Goal: Transaction & Acquisition: Purchase product/service

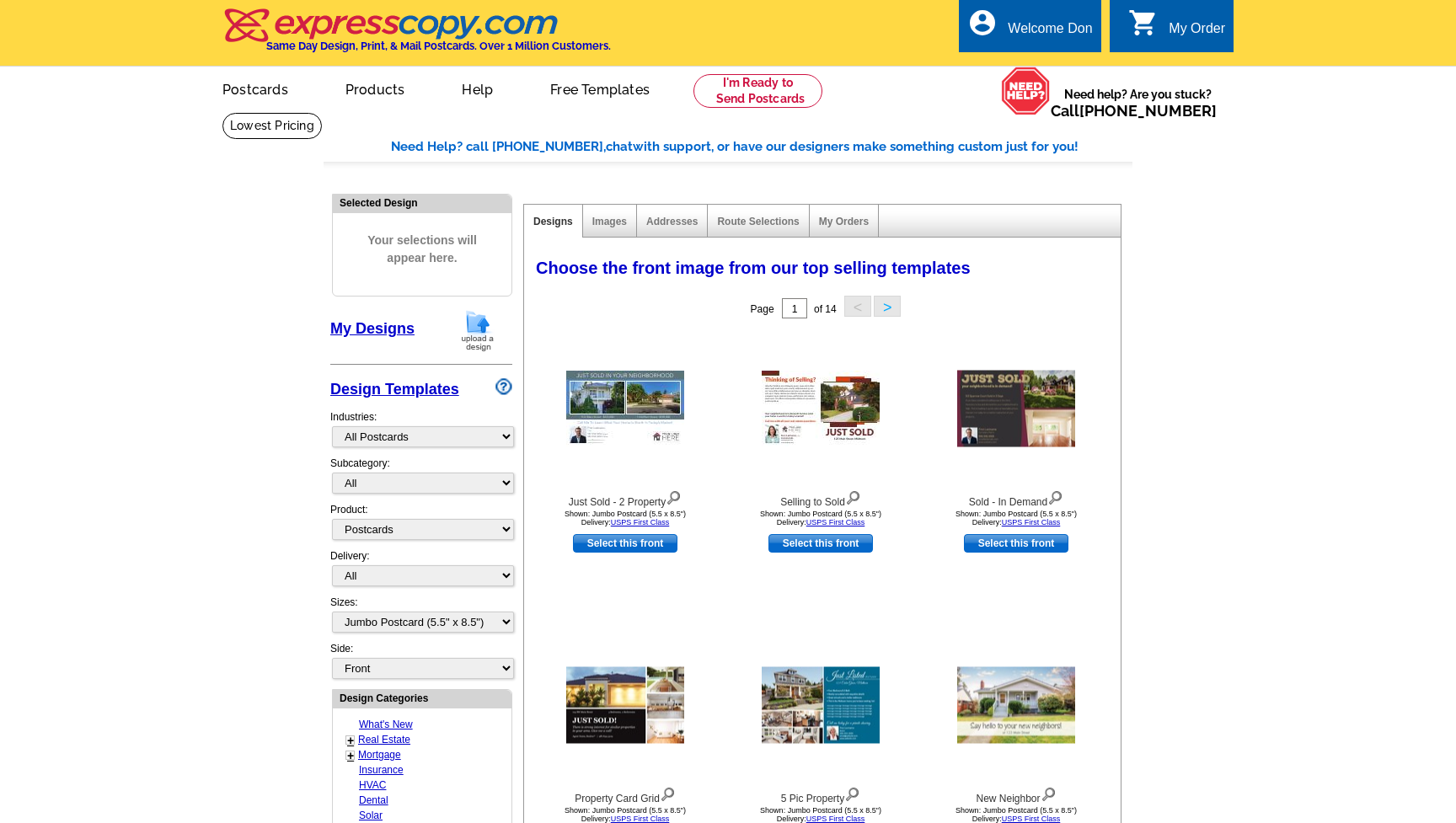
select select "971"
select select "1"
select select "2"
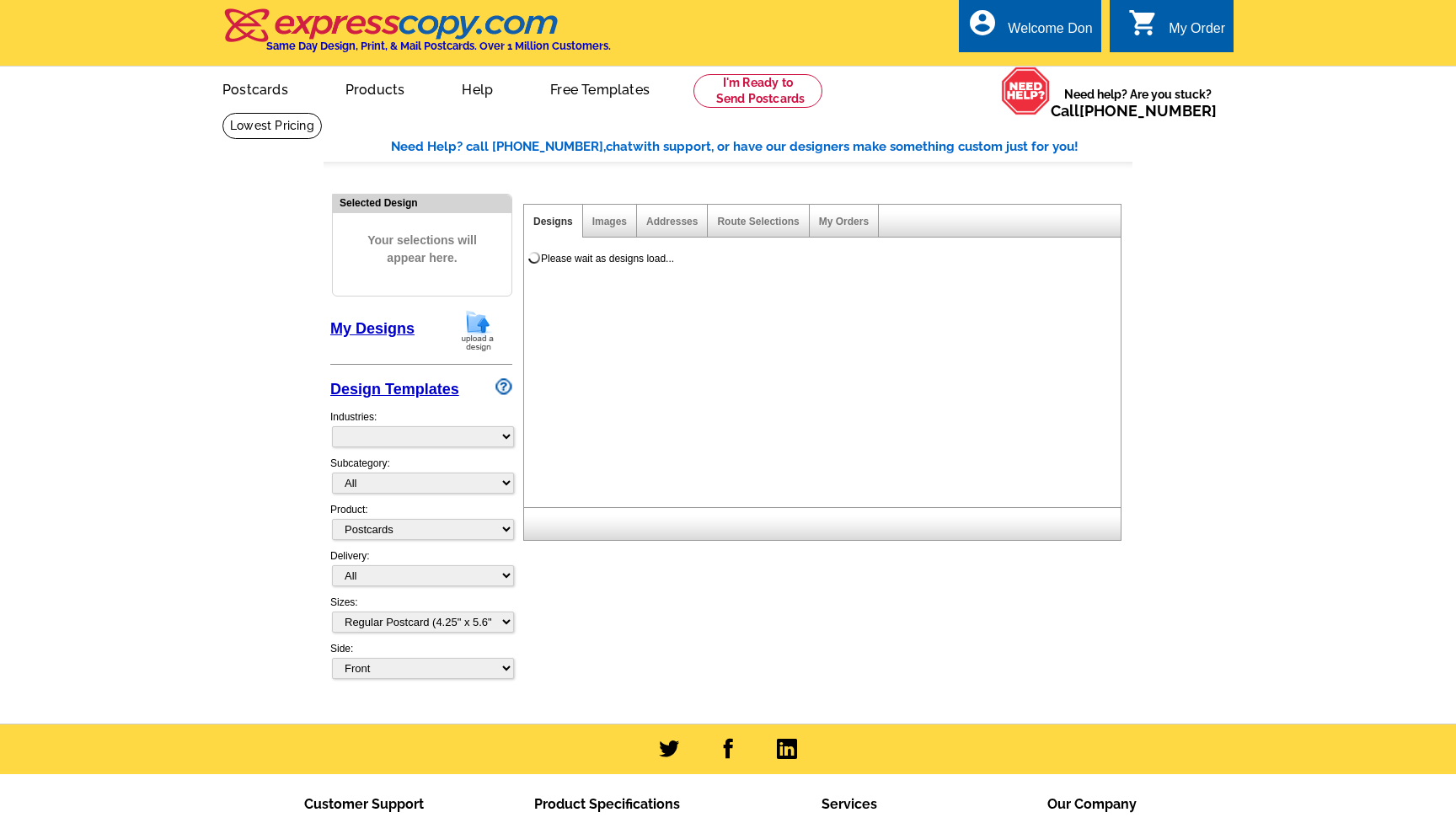
select select "1"
select select "971"
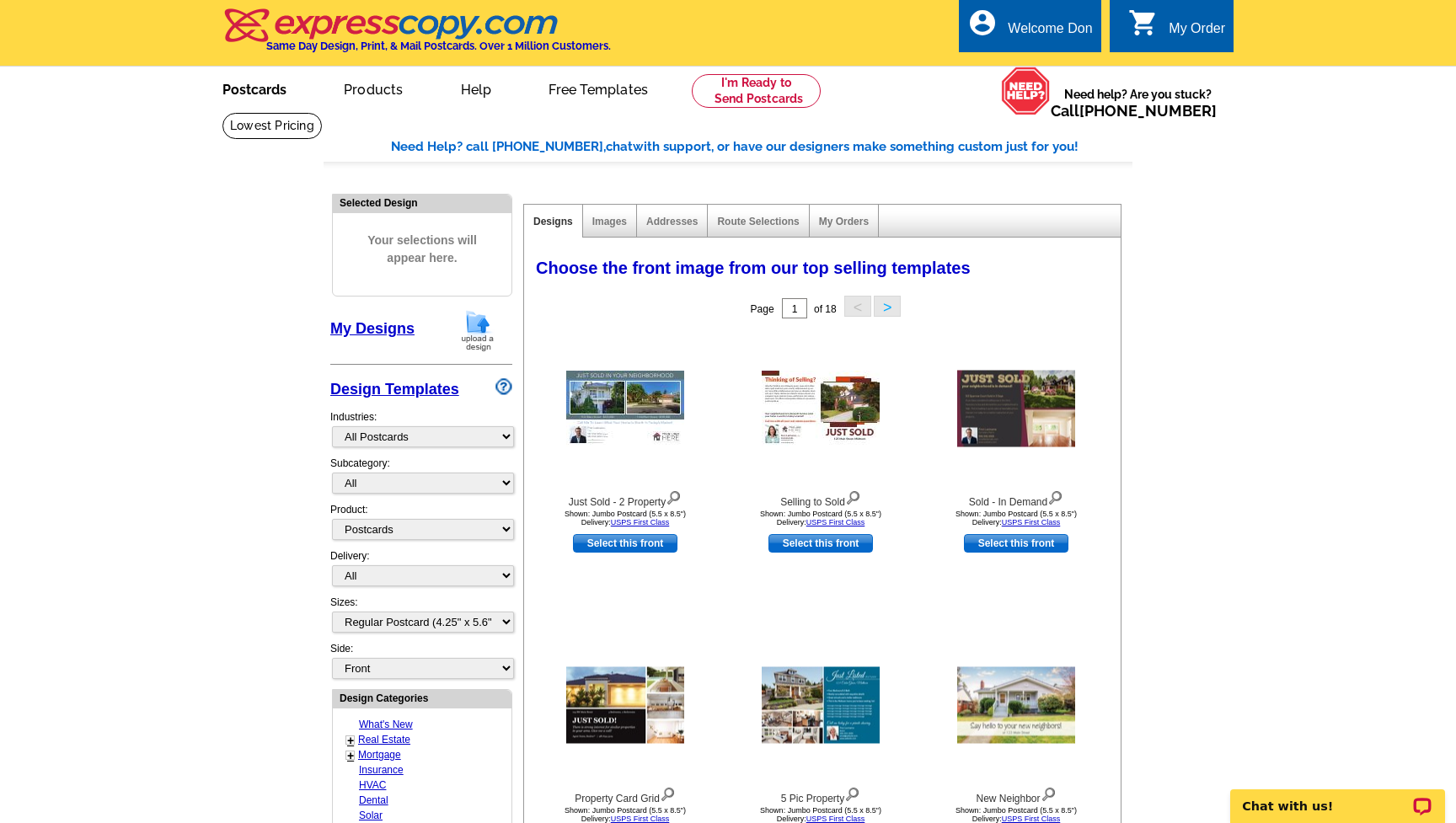
click at [276, 81] on link "Postcards" at bounding box center [254, 88] width 118 height 39
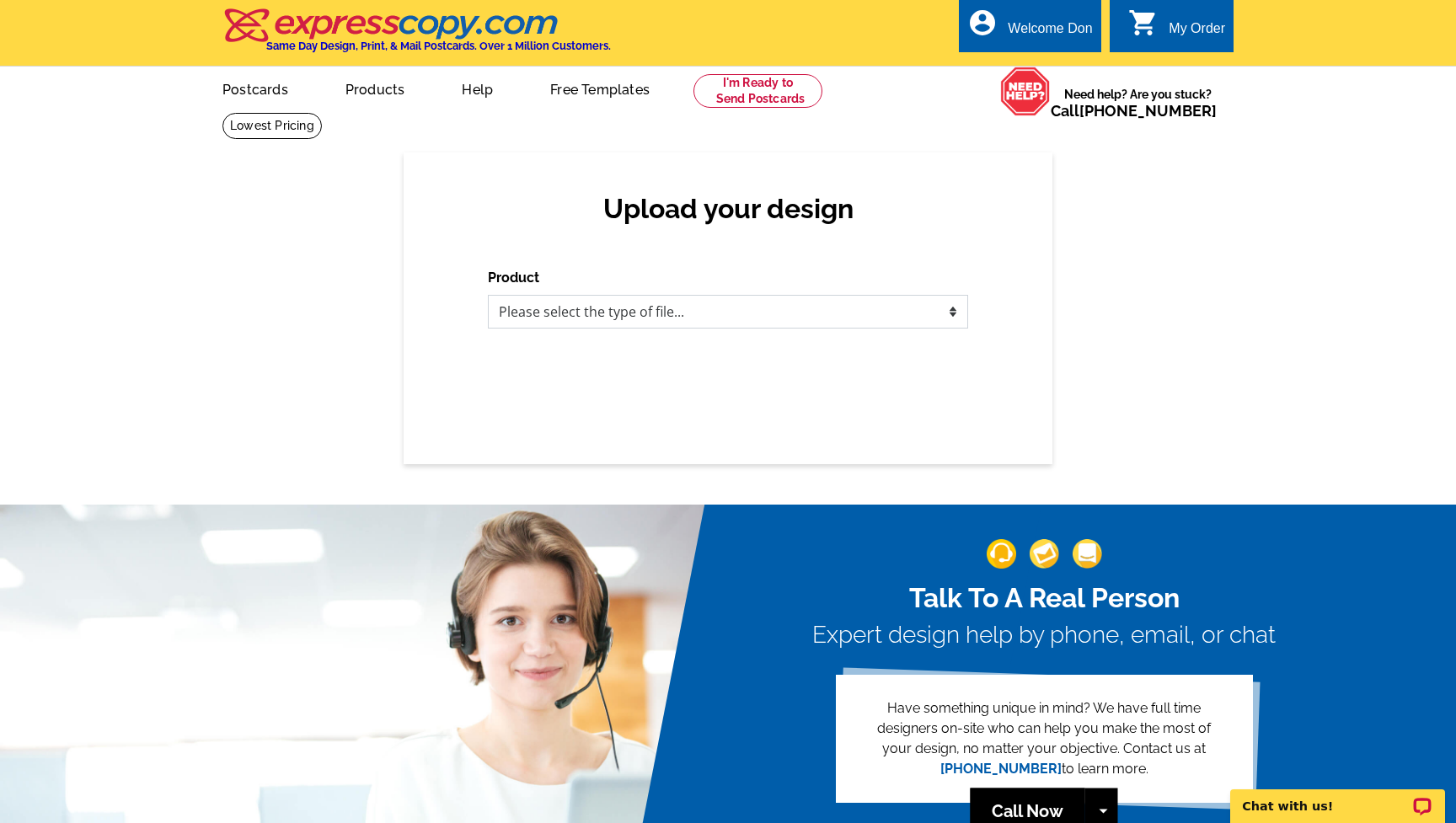
select select "1"
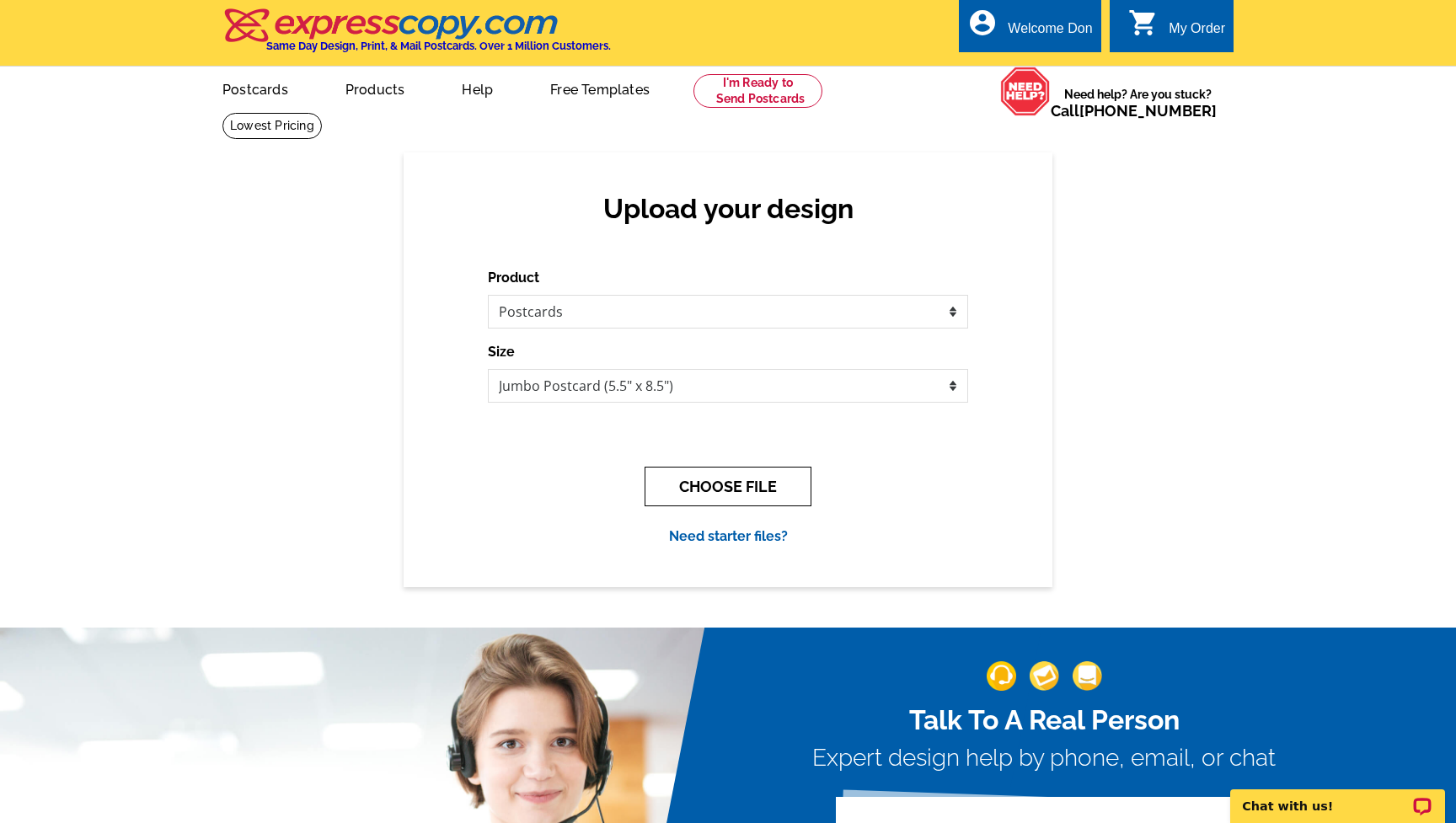
click at [728, 487] on button "CHOOSE FILE" at bounding box center [728, 486] width 167 height 39
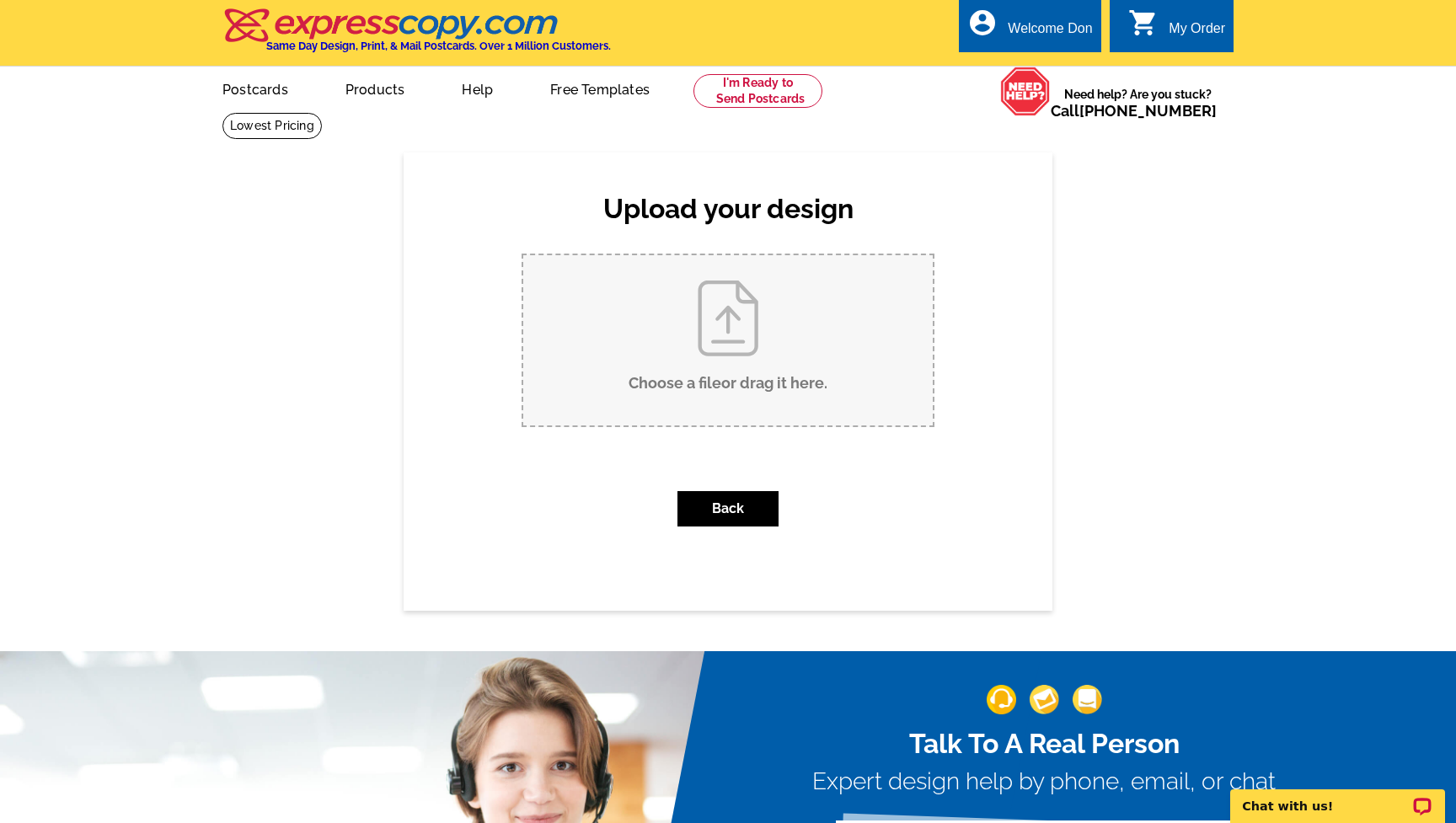
click at [726, 343] on input "Choose a file or drag it here ." at bounding box center [728, 340] width 409 height 170
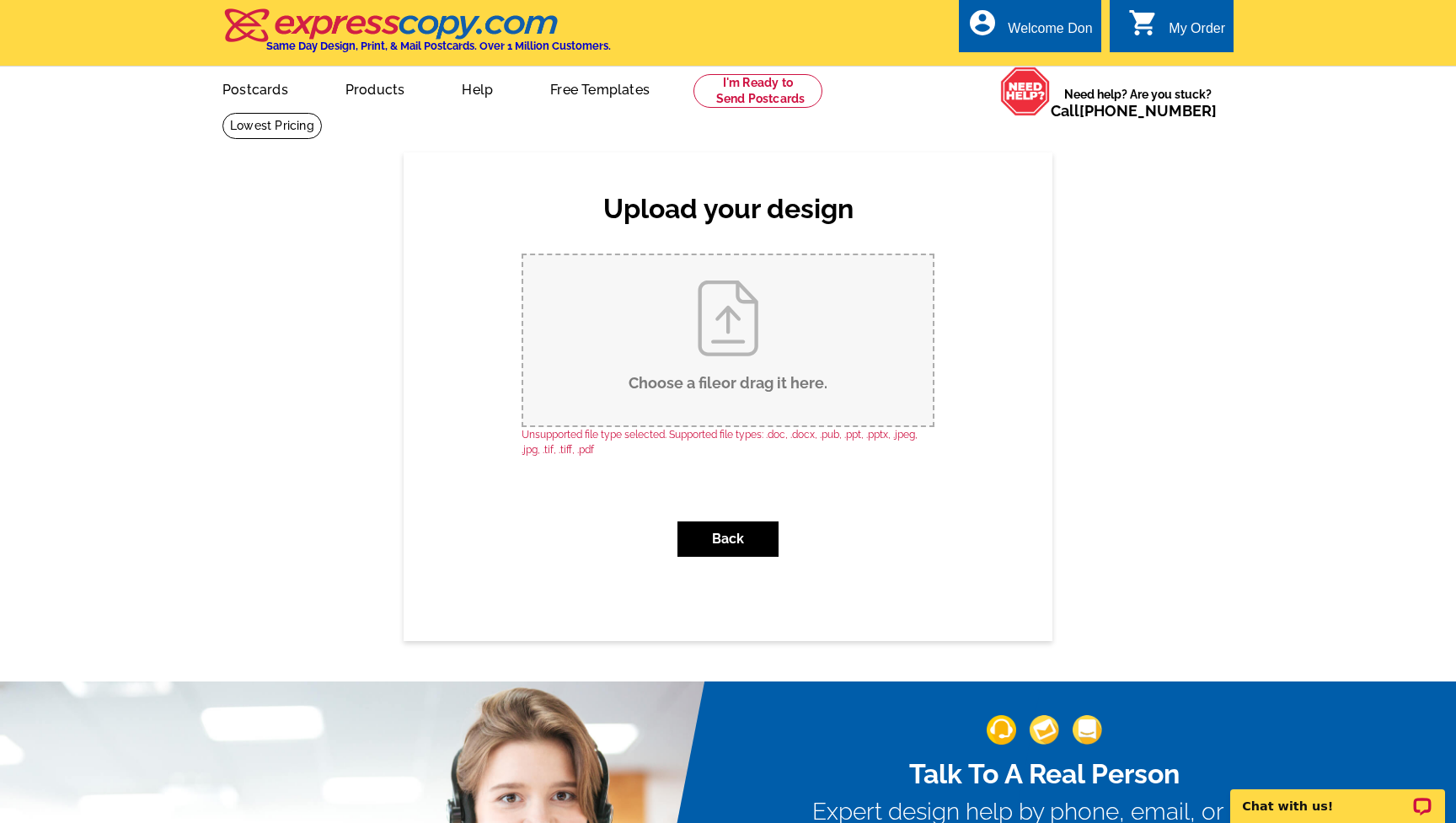
click at [735, 303] on input "Choose a file or drag it here ." at bounding box center [728, 340] width 409 height 170
click at [770, 361] on input "Choose a file or drag it here ." at bounding box center [728, 340] width 409 height 170
type input "C:\fakepath\501 Cranberry Cir Govetown, Ga 30813.pdf"
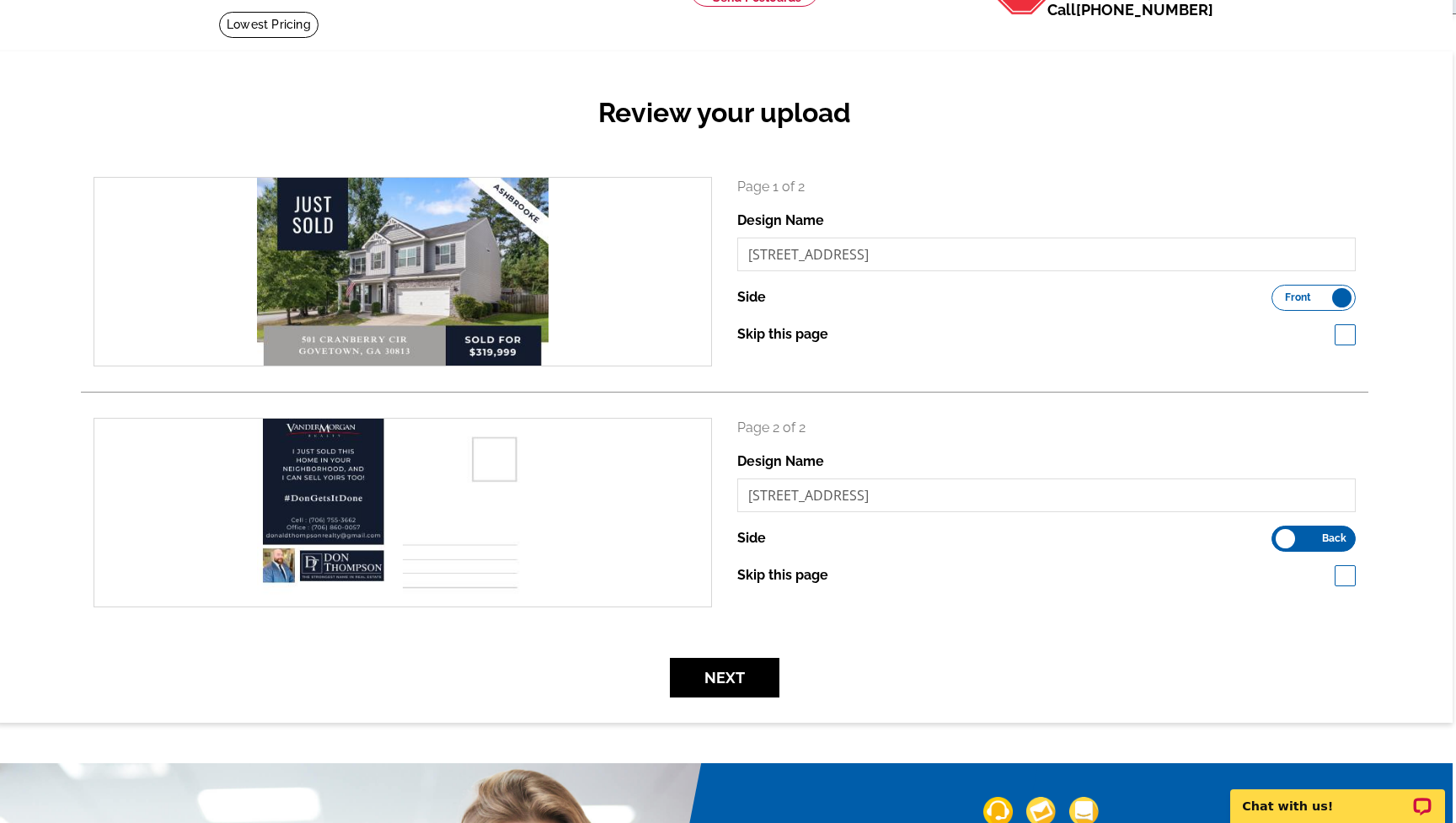
scroll to position [104, 5]
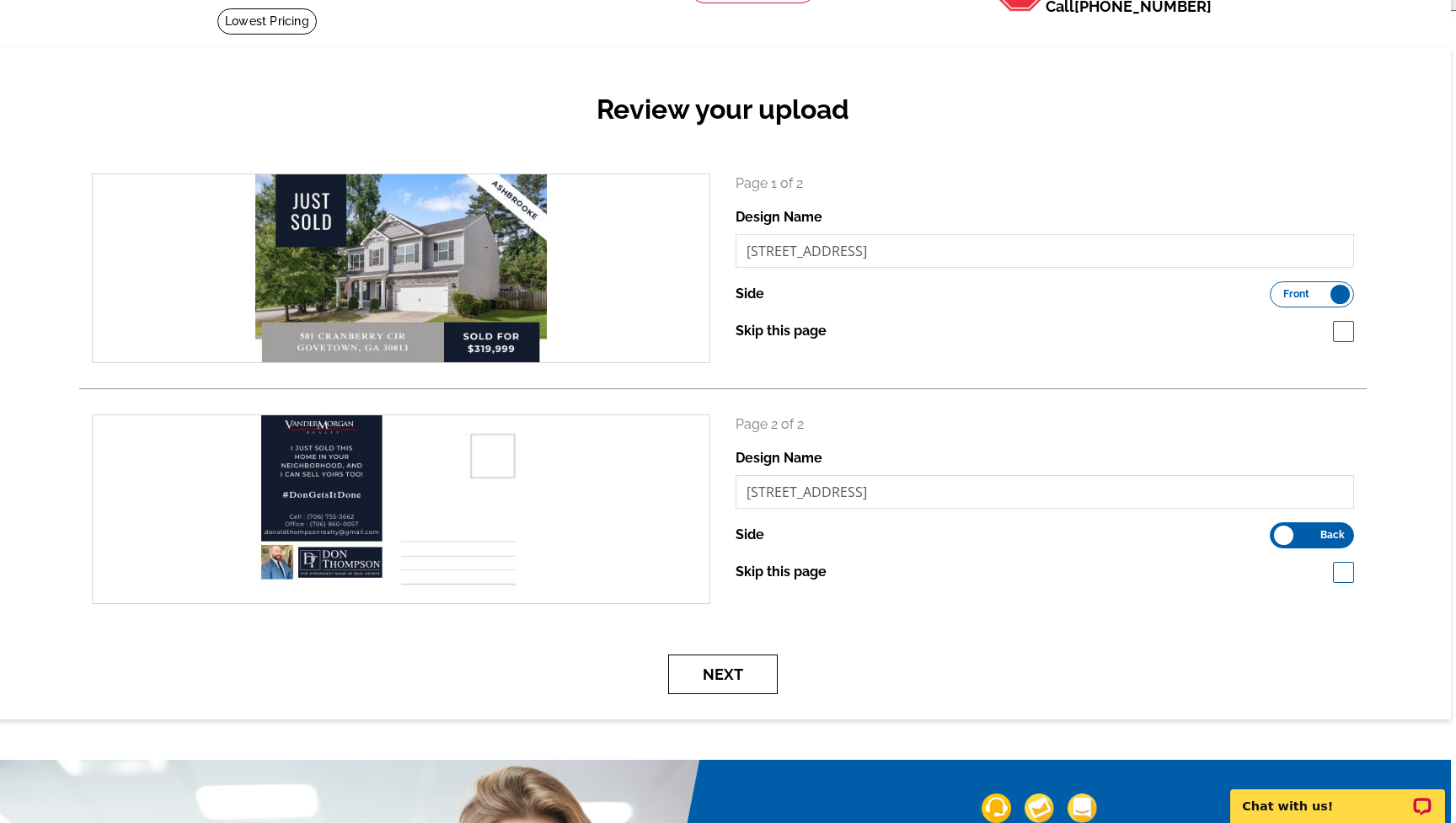
click at [764, 677] on button "Next" at bounding box center [723, 674] width 110 height 39
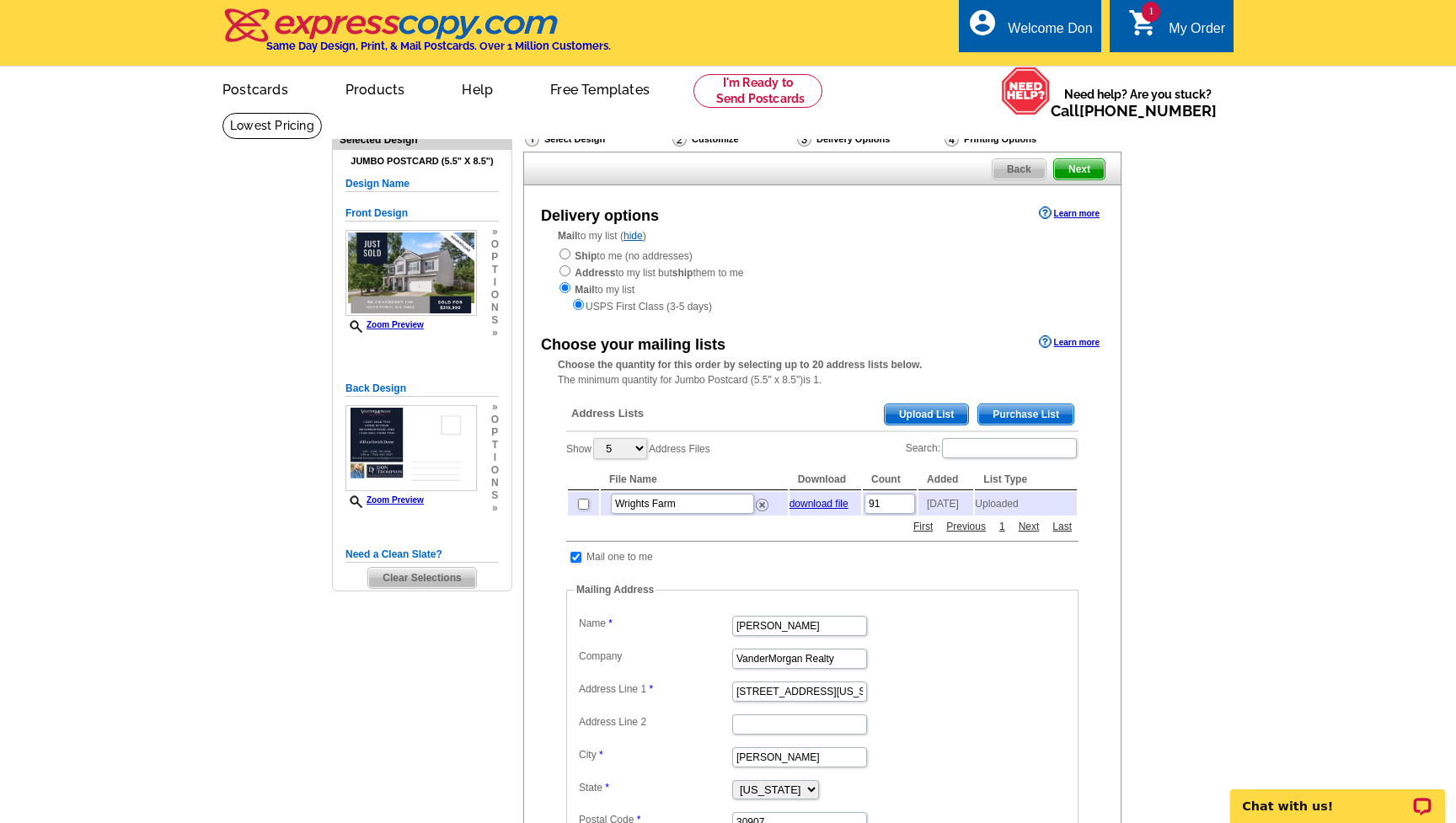
click at [925, 405] on span "Upload List" at bounding box center [926, 415] width 83 height 21
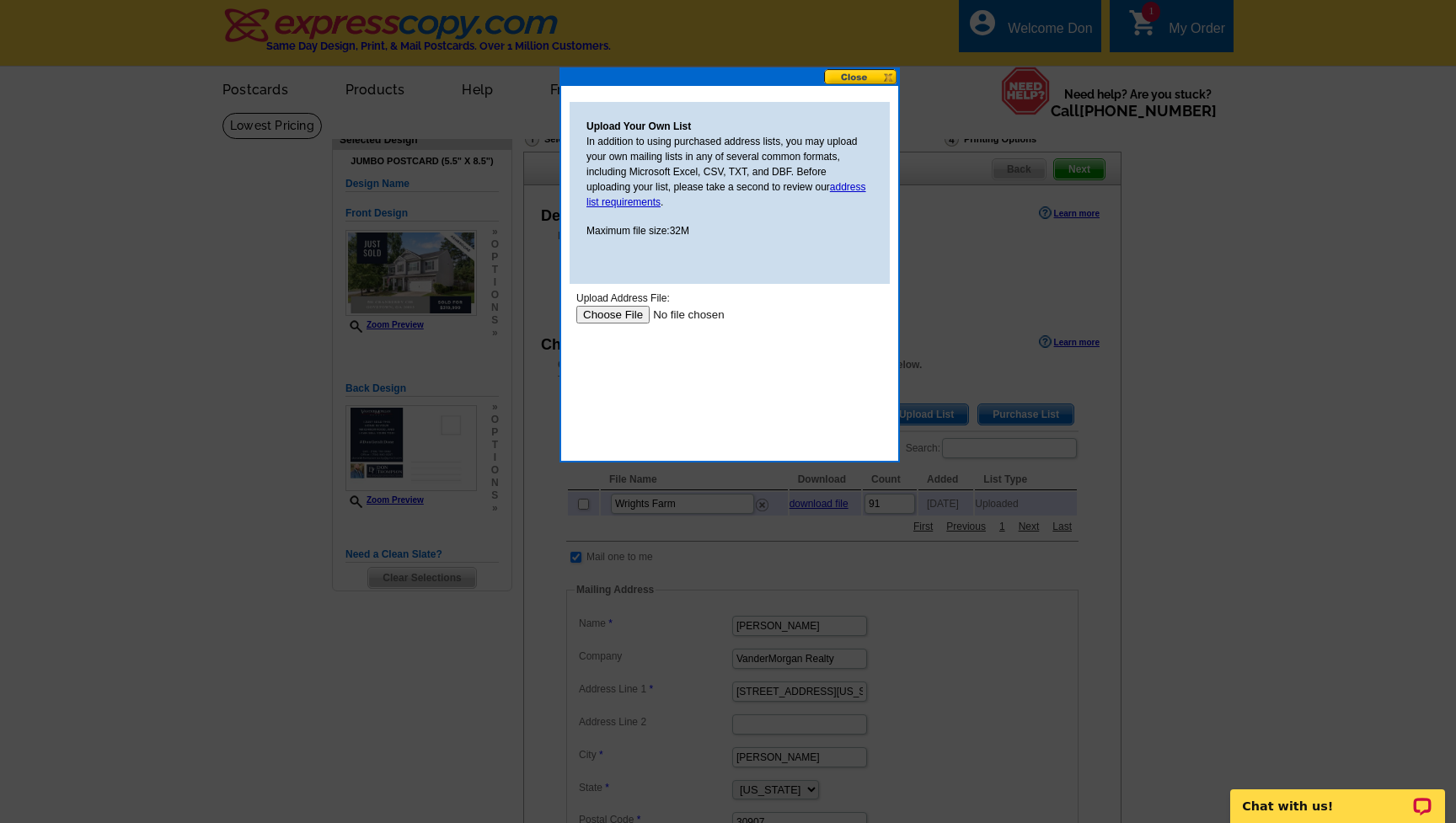
click at [621, 312] on input "file" at bounding box center [682, 314] width 213 height 18
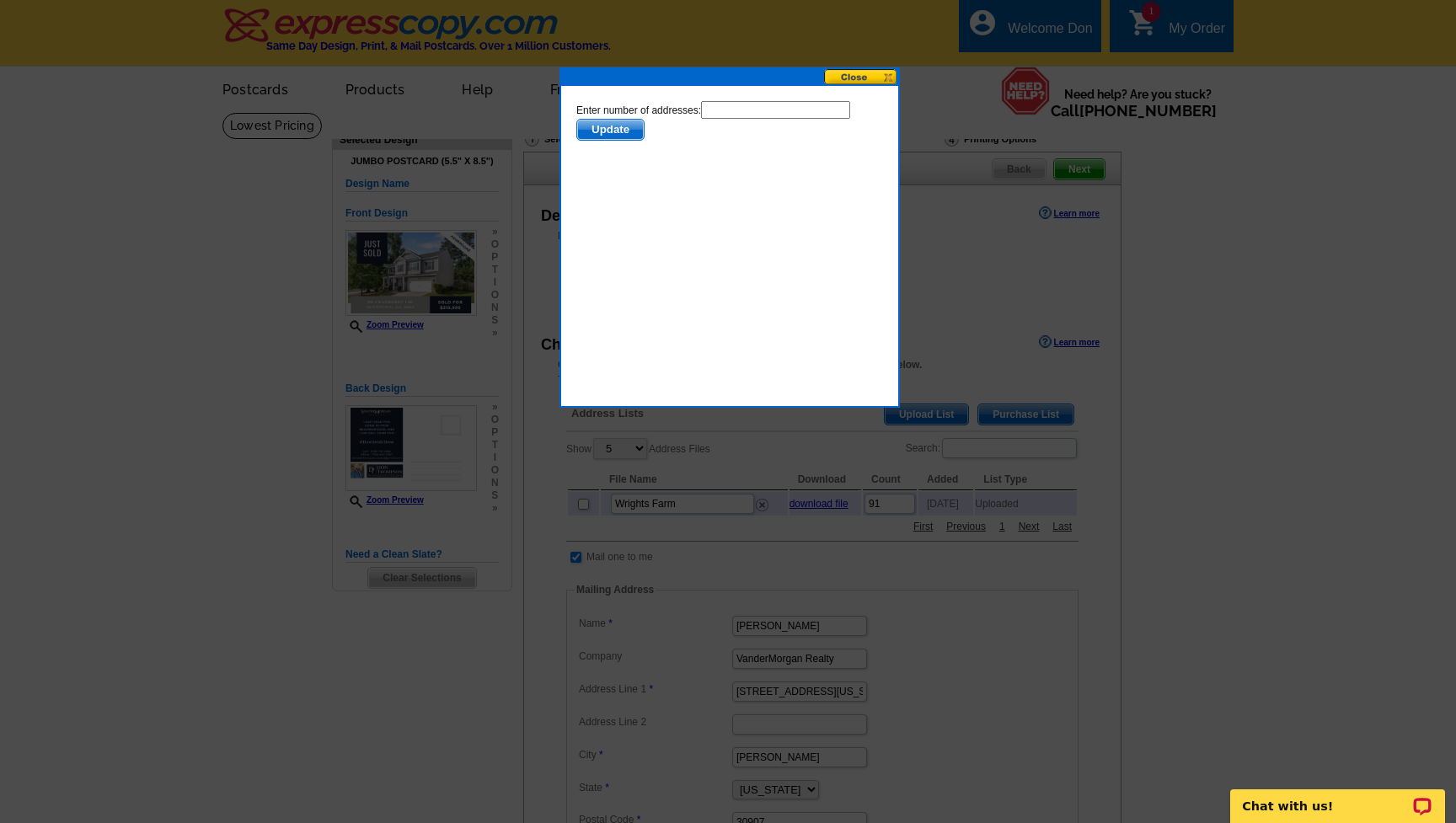
click at [734, 112] on input "text" at bounding box center [776, 110] width 149 height 18
type input "198"
click at [607, 128] on span "Update" at bounding box center [610, 130] width 67 height 21
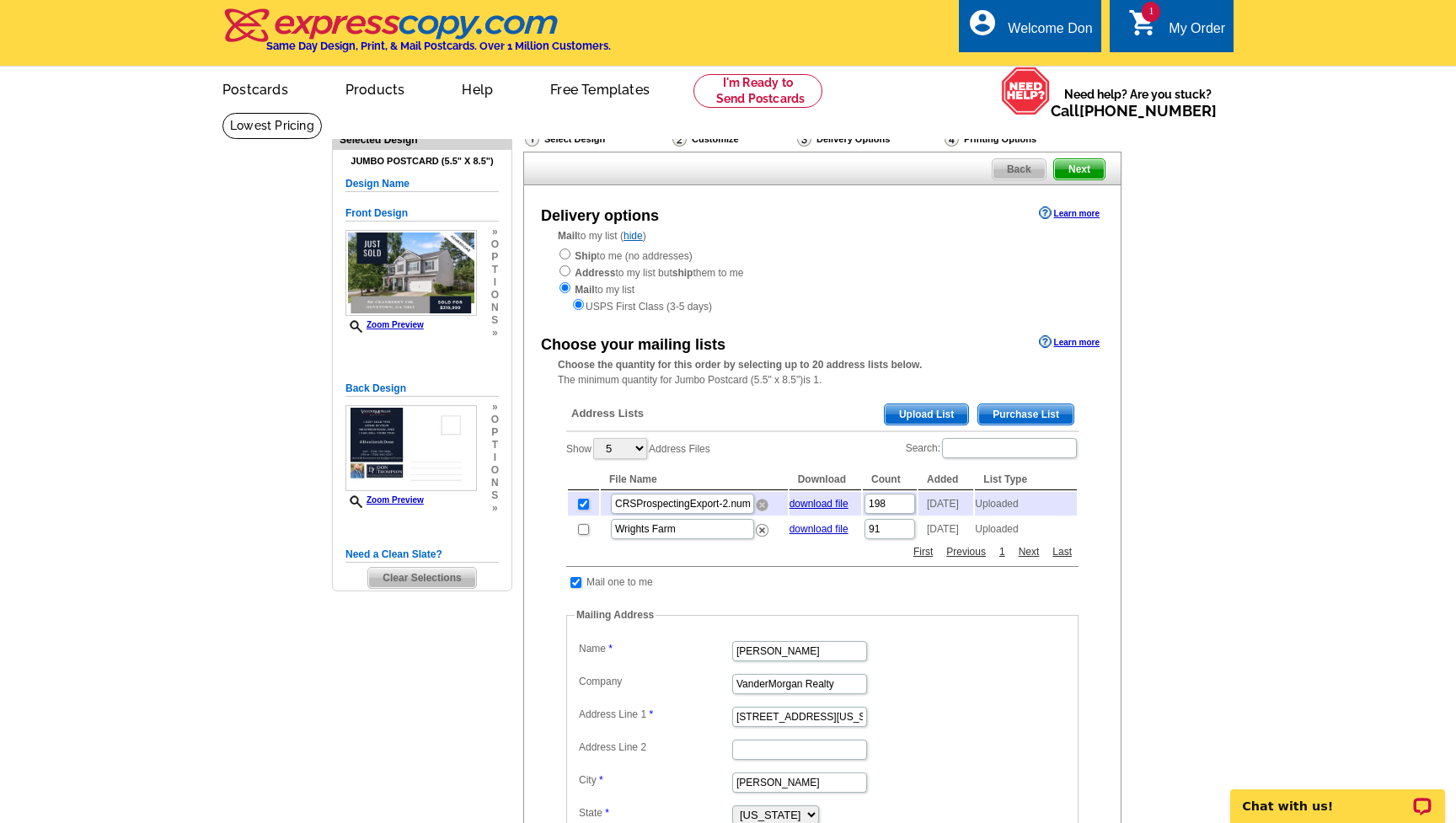
click at [763, 500] on img at bounding box center [762, 505] width 13 height 13
drag, startPoint x: 615, startPoint y: 501, endPoint x: 761, endPoint y: 500, distance: 146.0
type input "Ashbrooke"
click at [760, 447] on div "Show 5 10 25 50 100 Address Files Search: File Name Download Count Added List T…" at bounding box center [823, 489] width 513 height 106
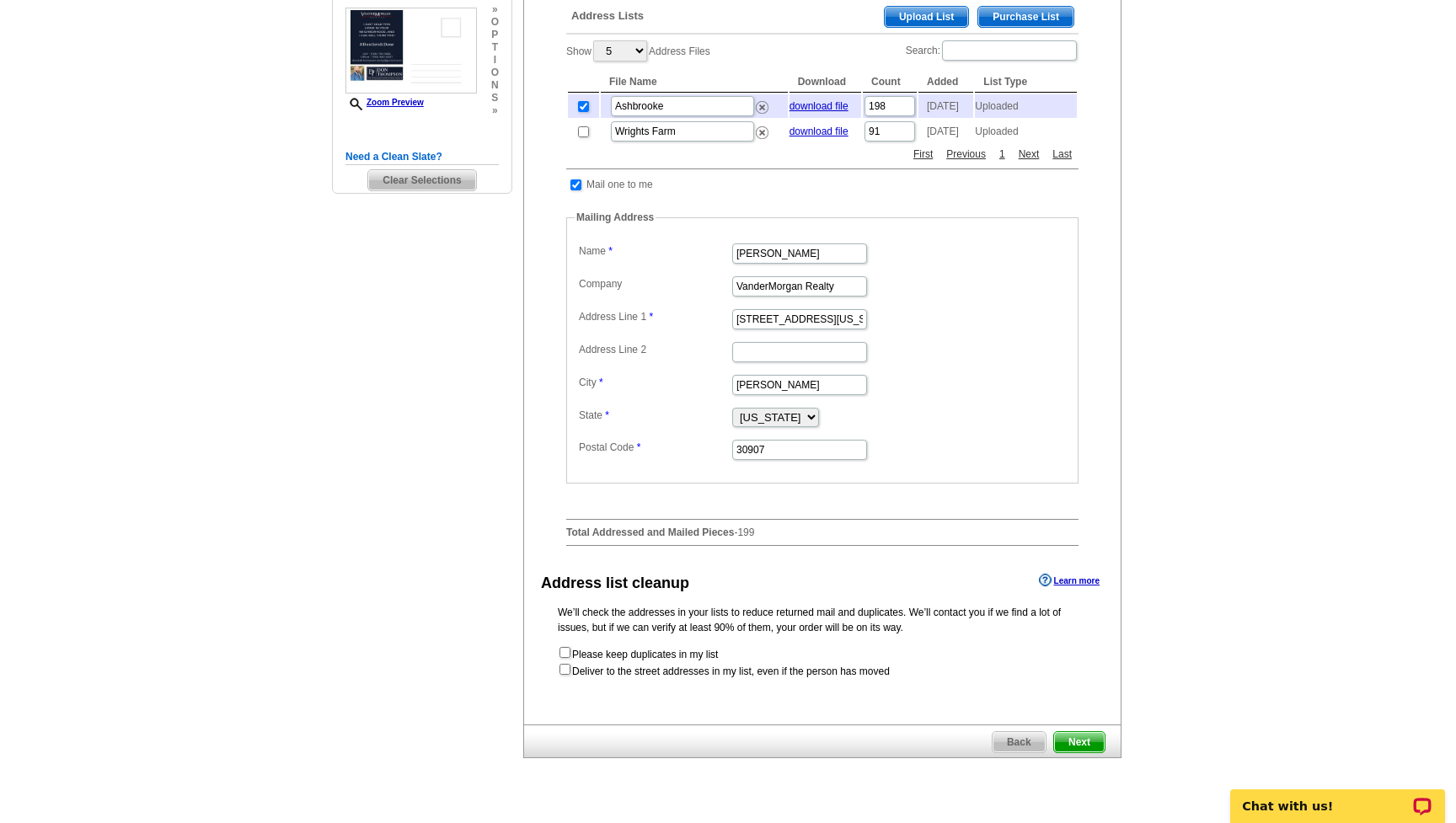
scroll to position [423, 0]
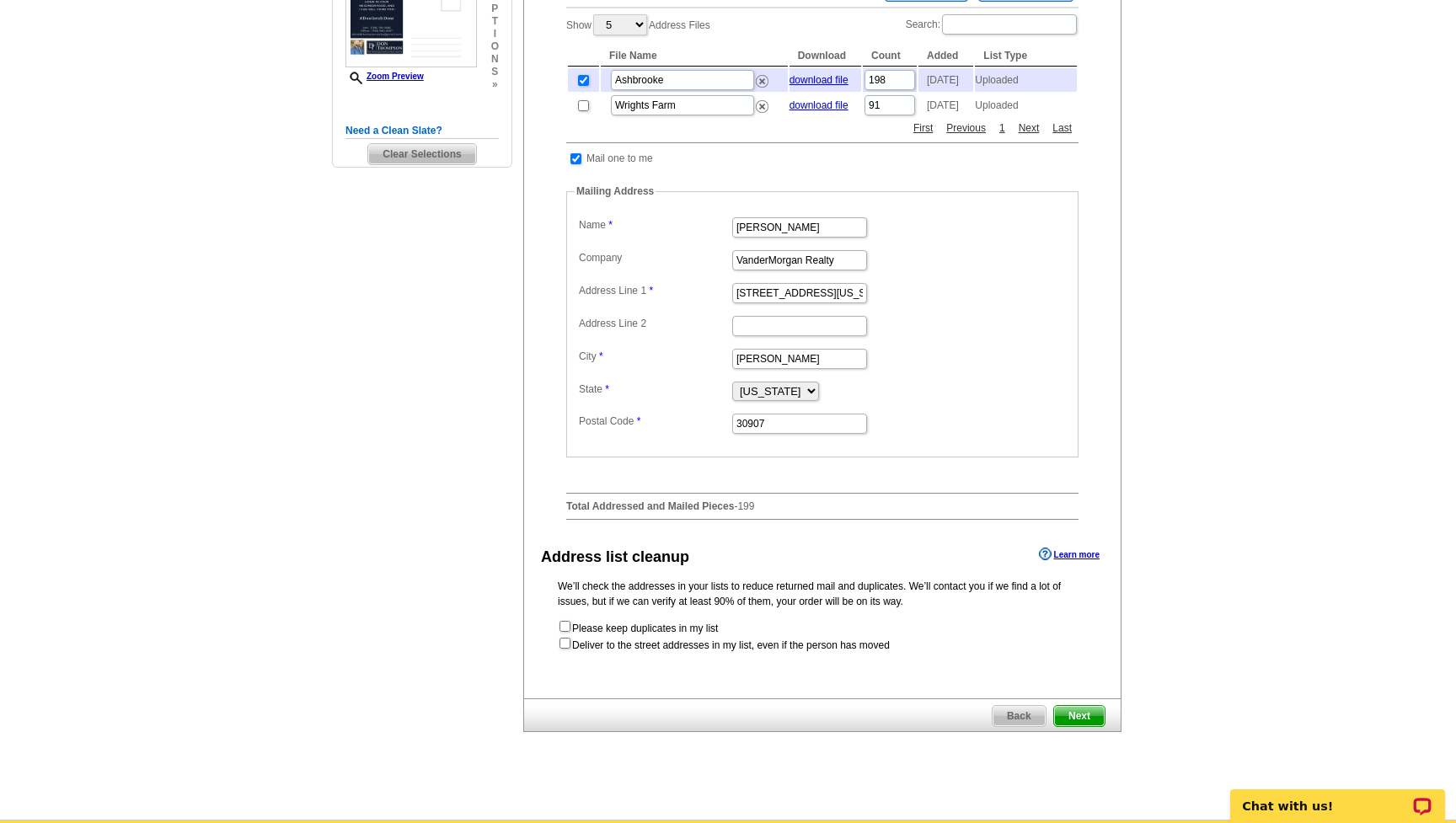
click at [566, 646] on input "checkbox" at bounding box center [565, 642] width 11 height 11
checkbox input "true"
radio input "true"
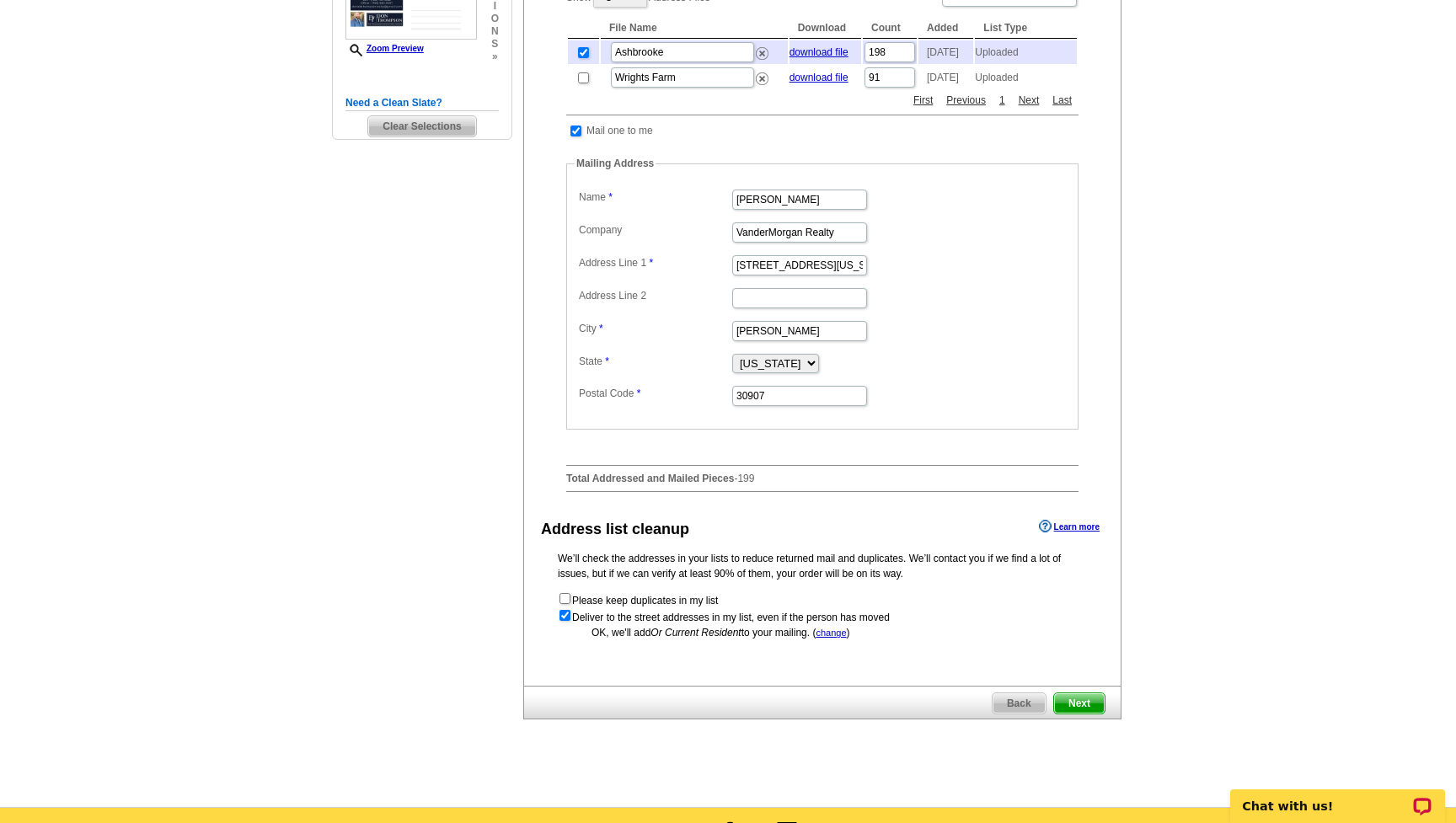
scroll to position [462, 0]
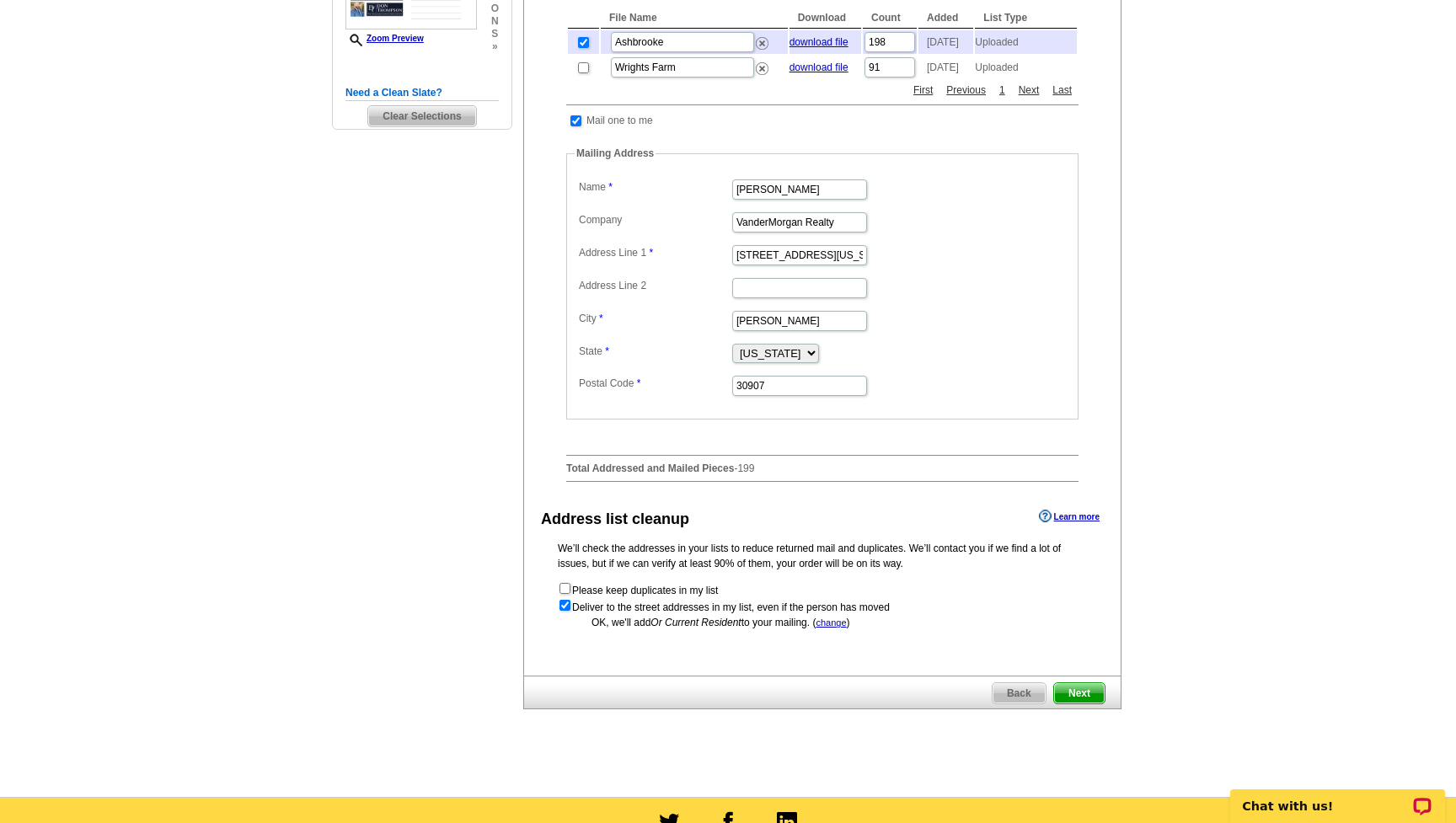
click at [1080, 687] on span "Next" at bounding box center [1079, 693] width 51 height 21
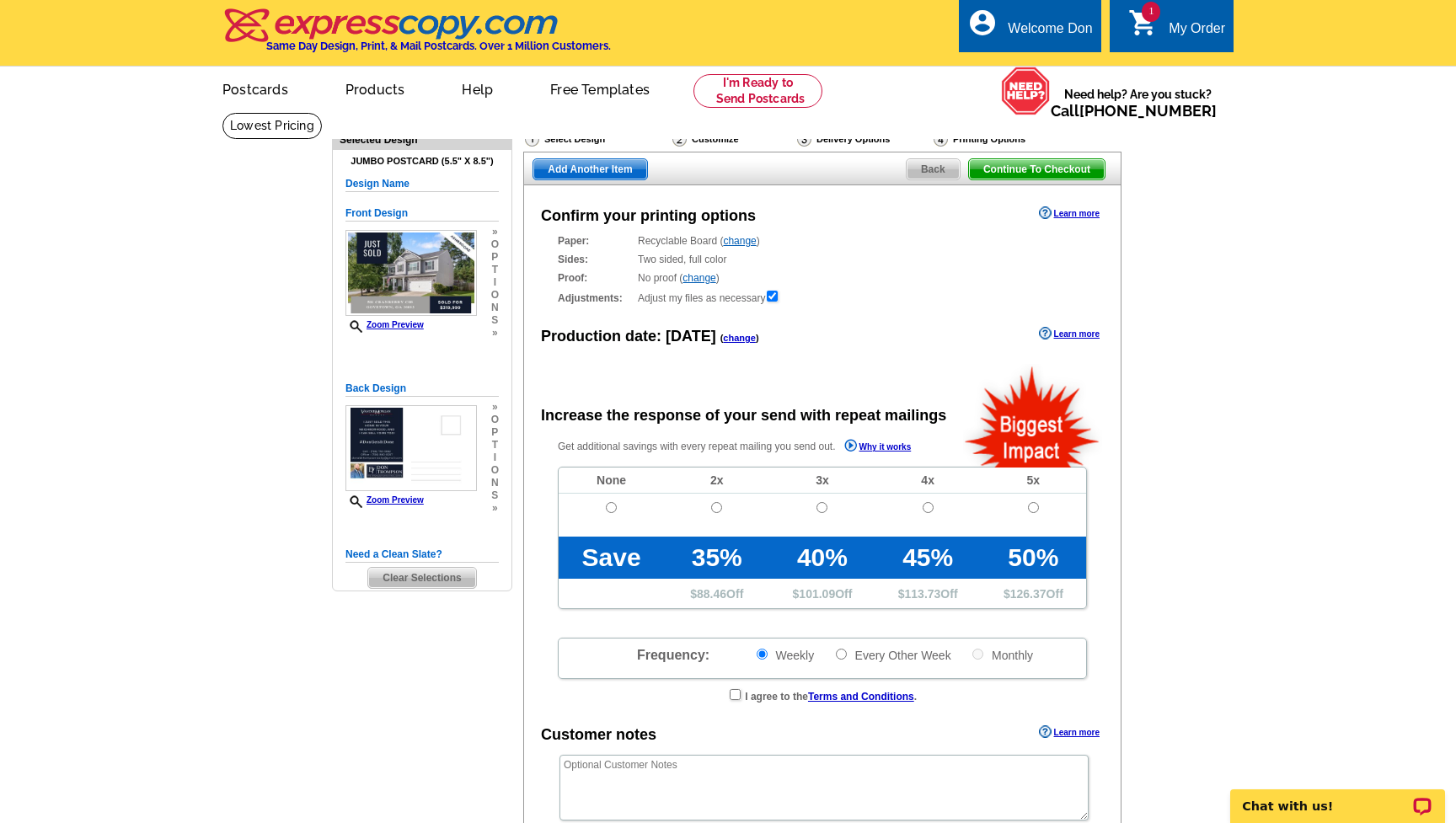
radio input "false"
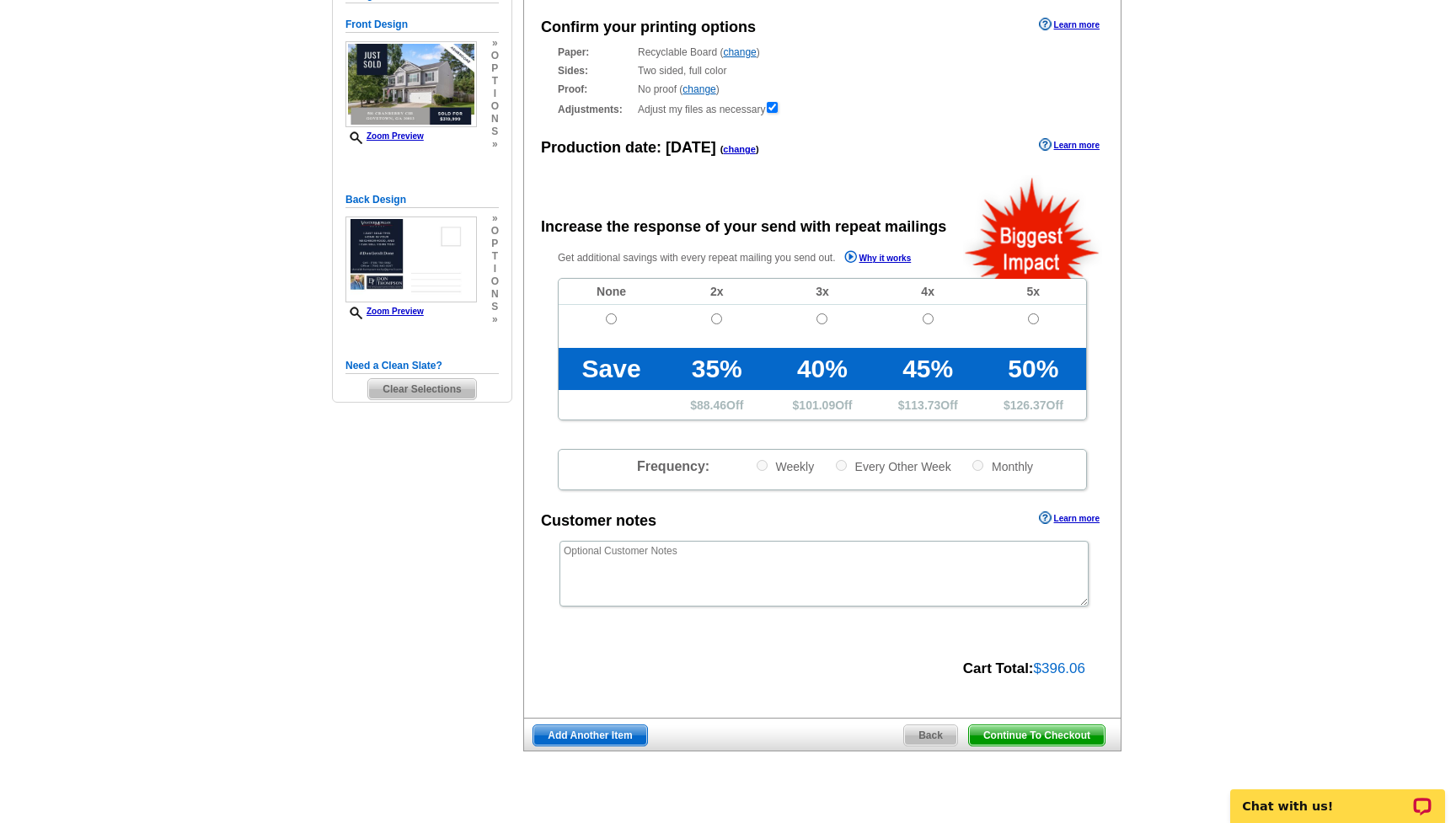
scroll to position [216, 0]
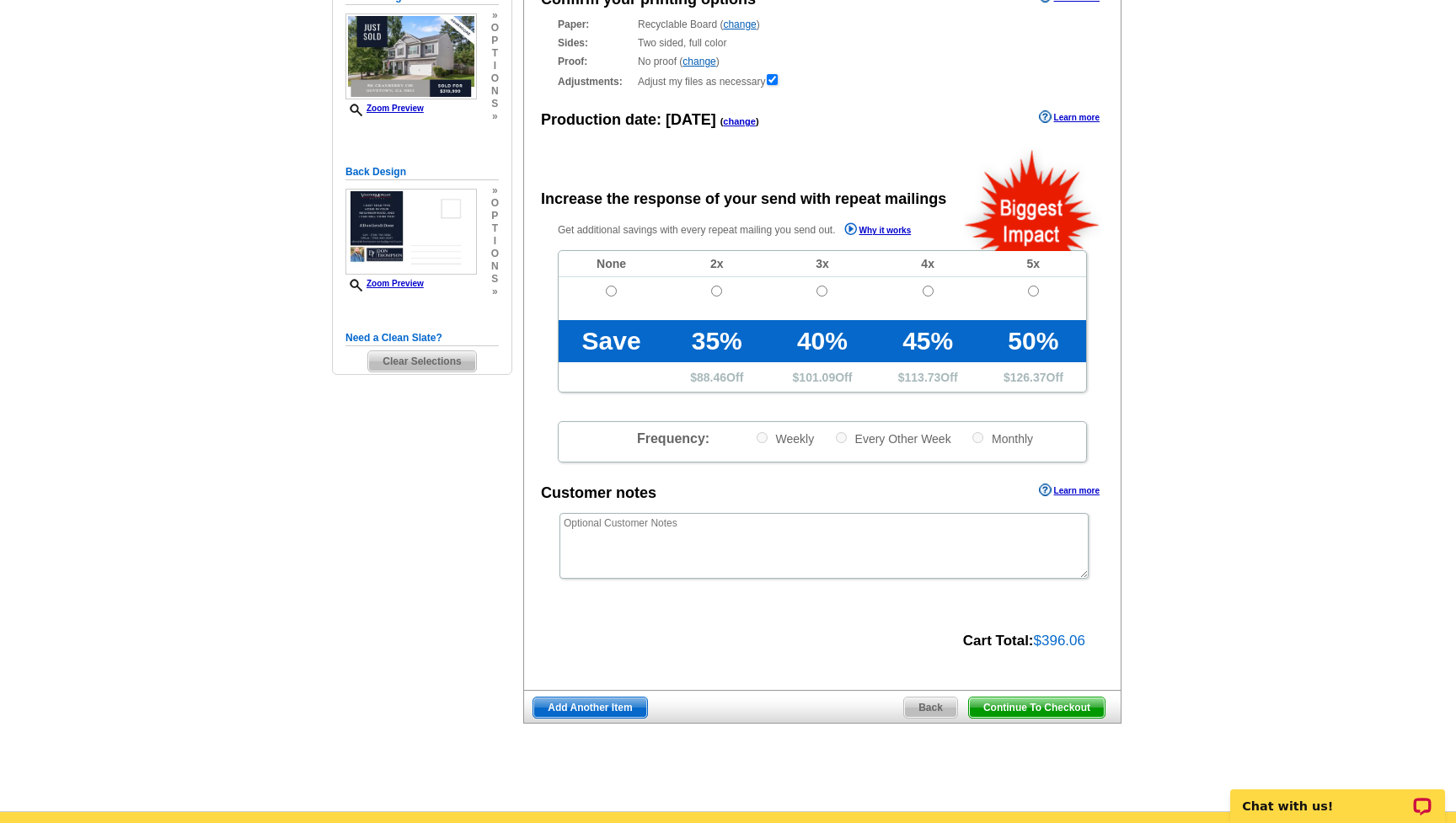
click at [717, 289] on input "radio" at bounding box center [716, 291] width 11 height 11
radio input "true"
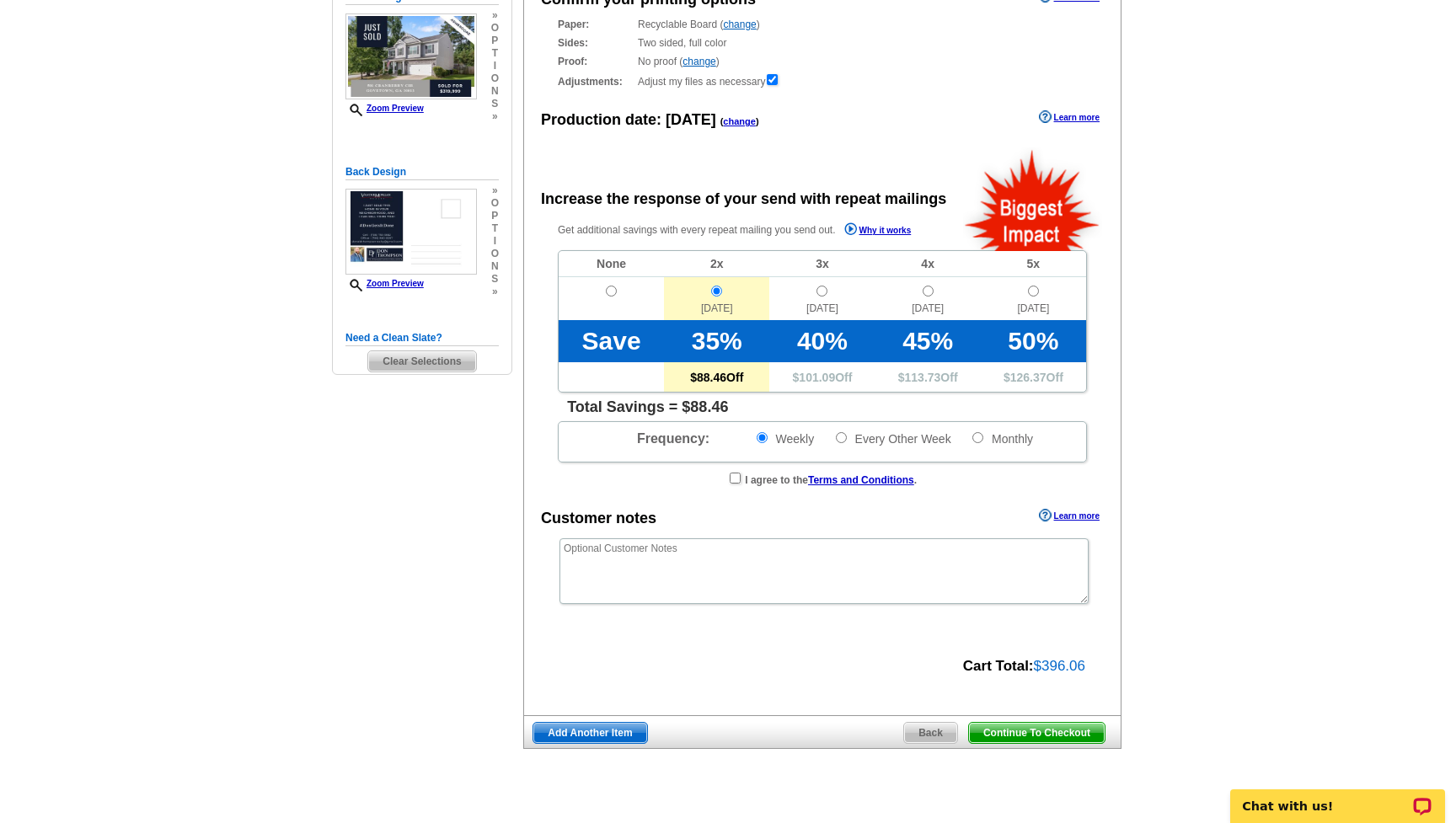
click at [608, 287] on input "radio" at bounding box center [611, 291] width 11 height 11
radio input "true"
radio input "false"
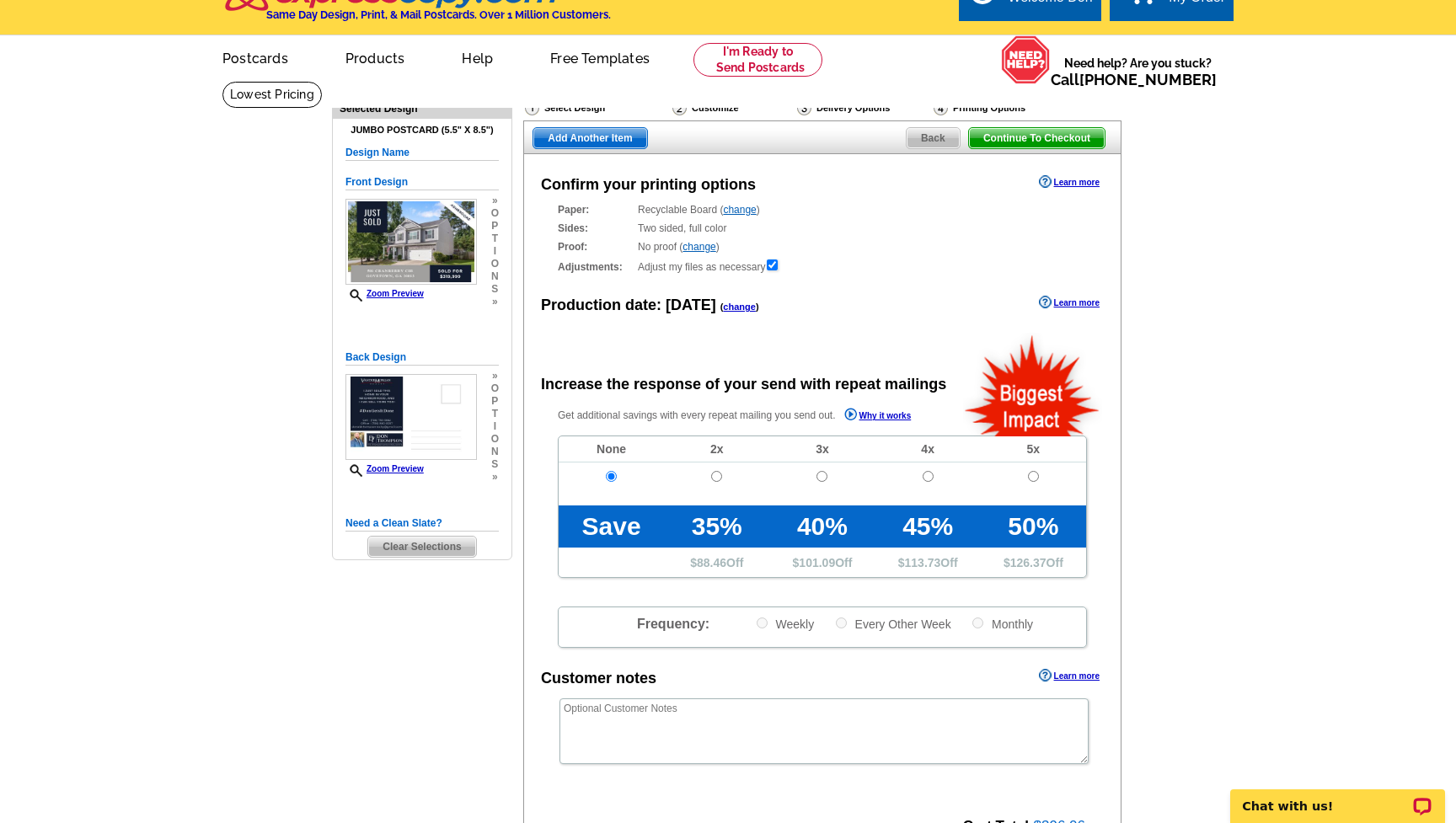
scroll to position [30, 0]
click at [926, 138] on span "Back" at bounding box center [933, 139] width 53 height 21
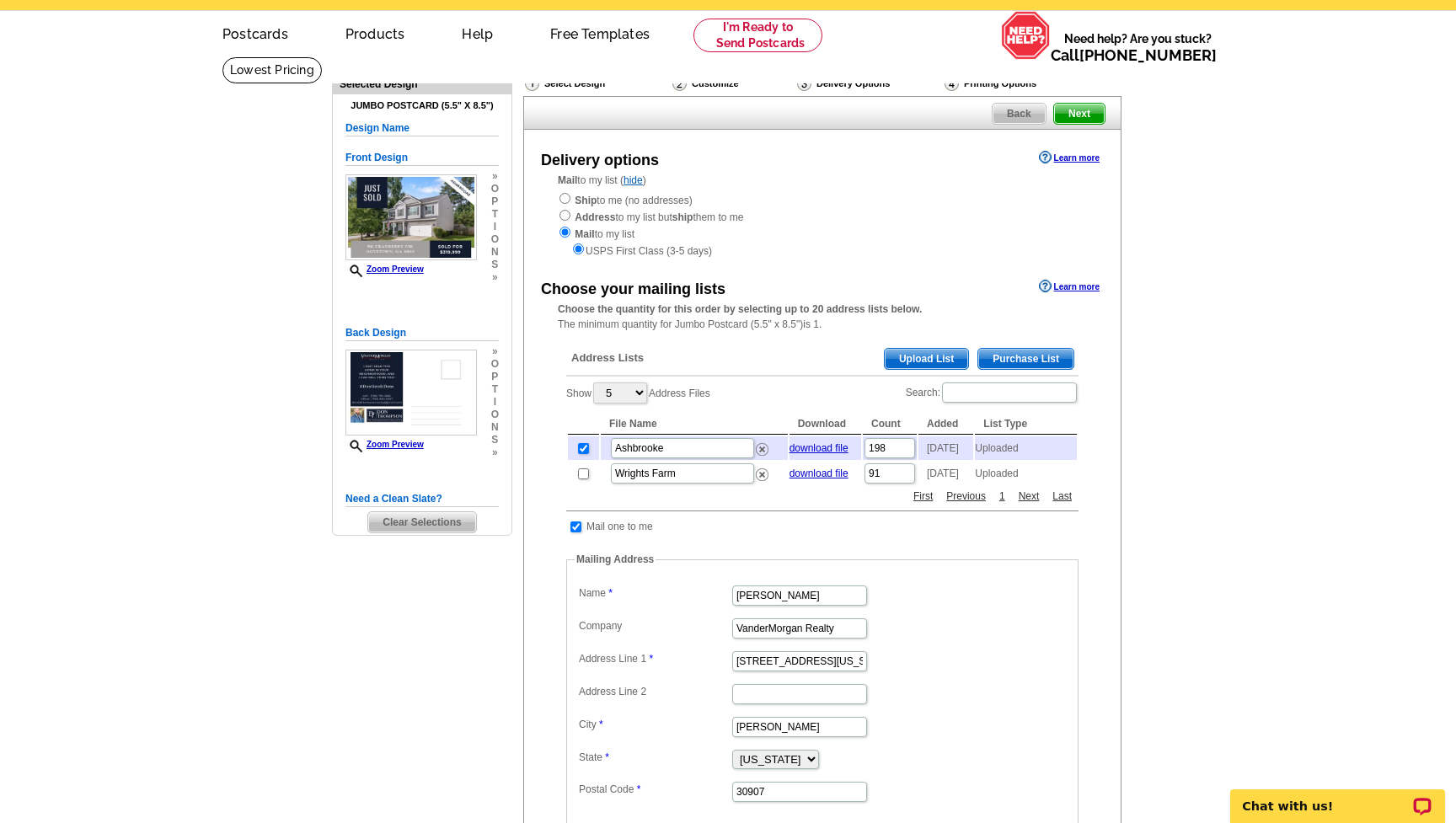
scroll to position [47, 0]
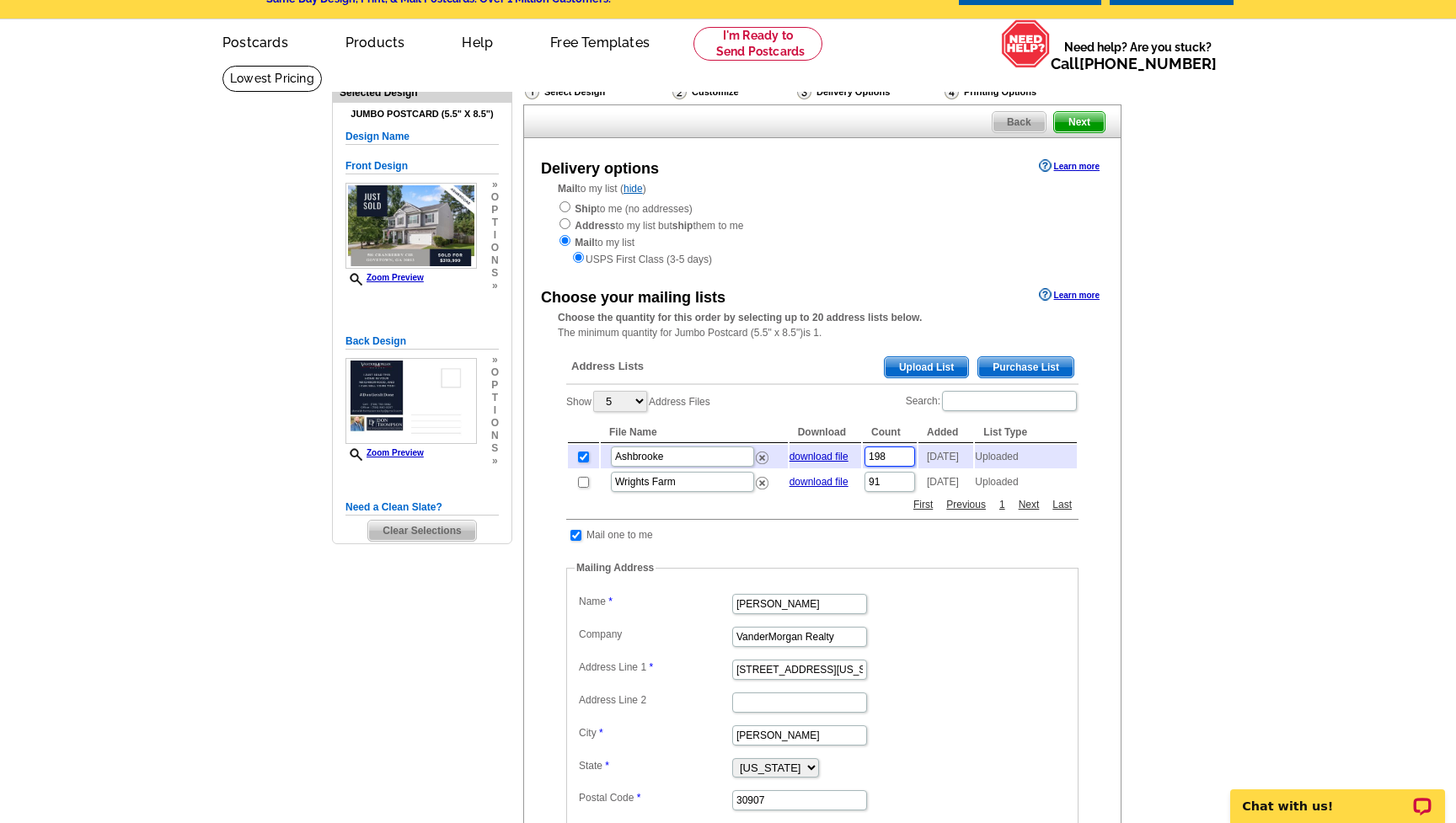
click at [890, 453] on input "198" at bounding box center [889, 457] width 51 height 21
type input "100"
click at [1079, 121] on span "Next" at bounding box center [1079, 122] width 51 height 21
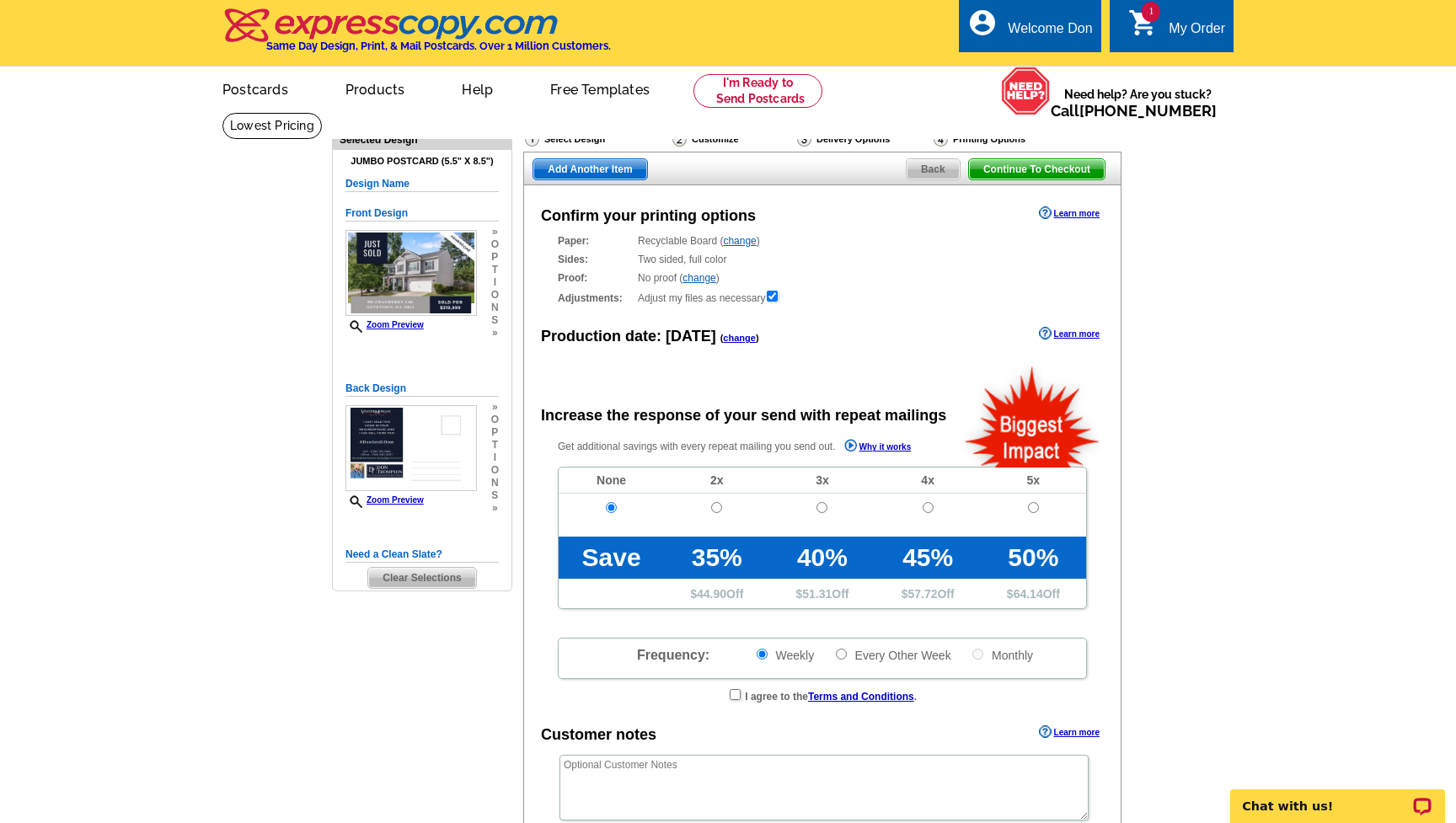
radio input "false"
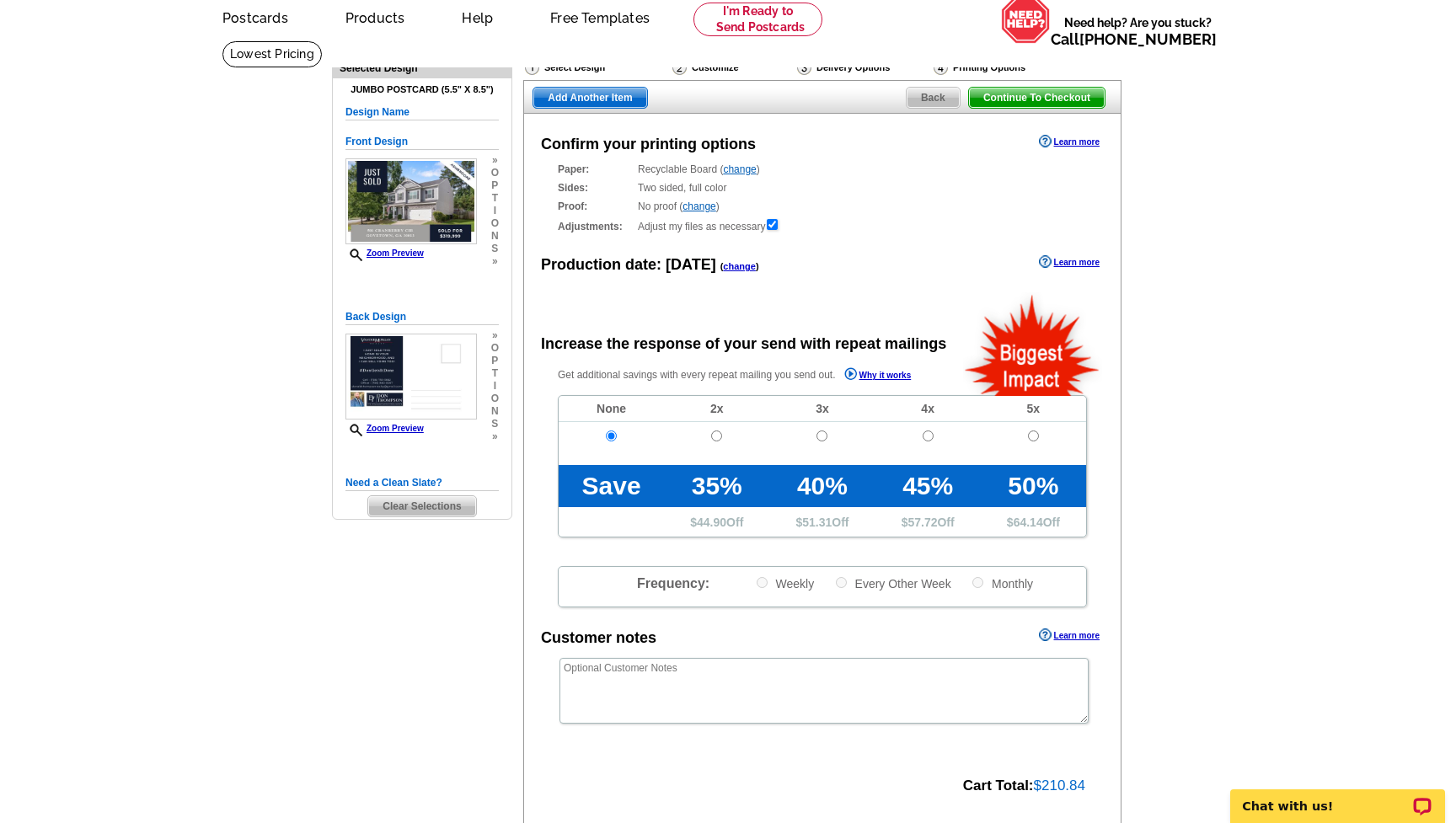
scroll to position [62, 0]
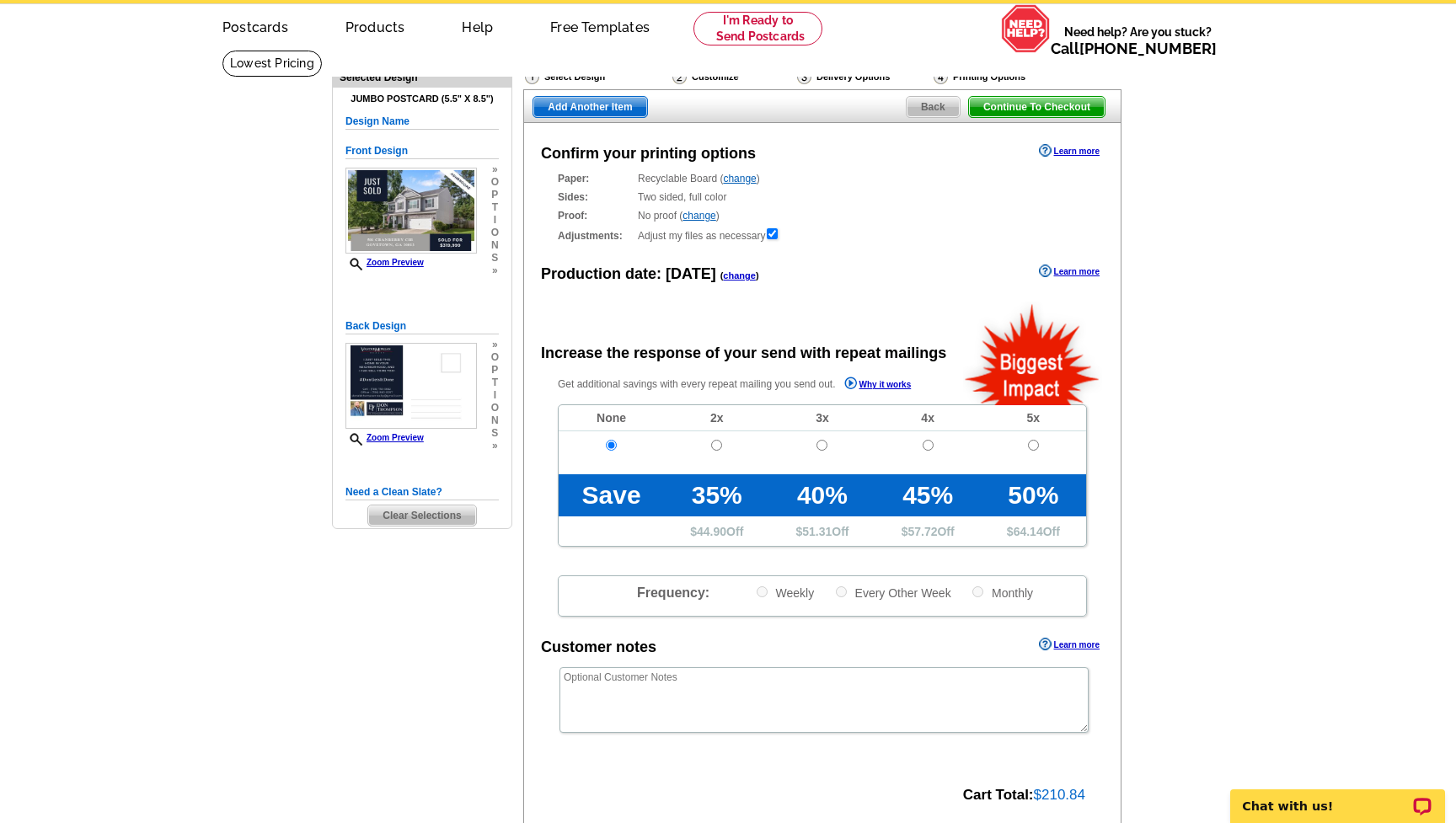
click at [934, 105] on span "Back" at bounding box center [933, 107] width 53 height 21
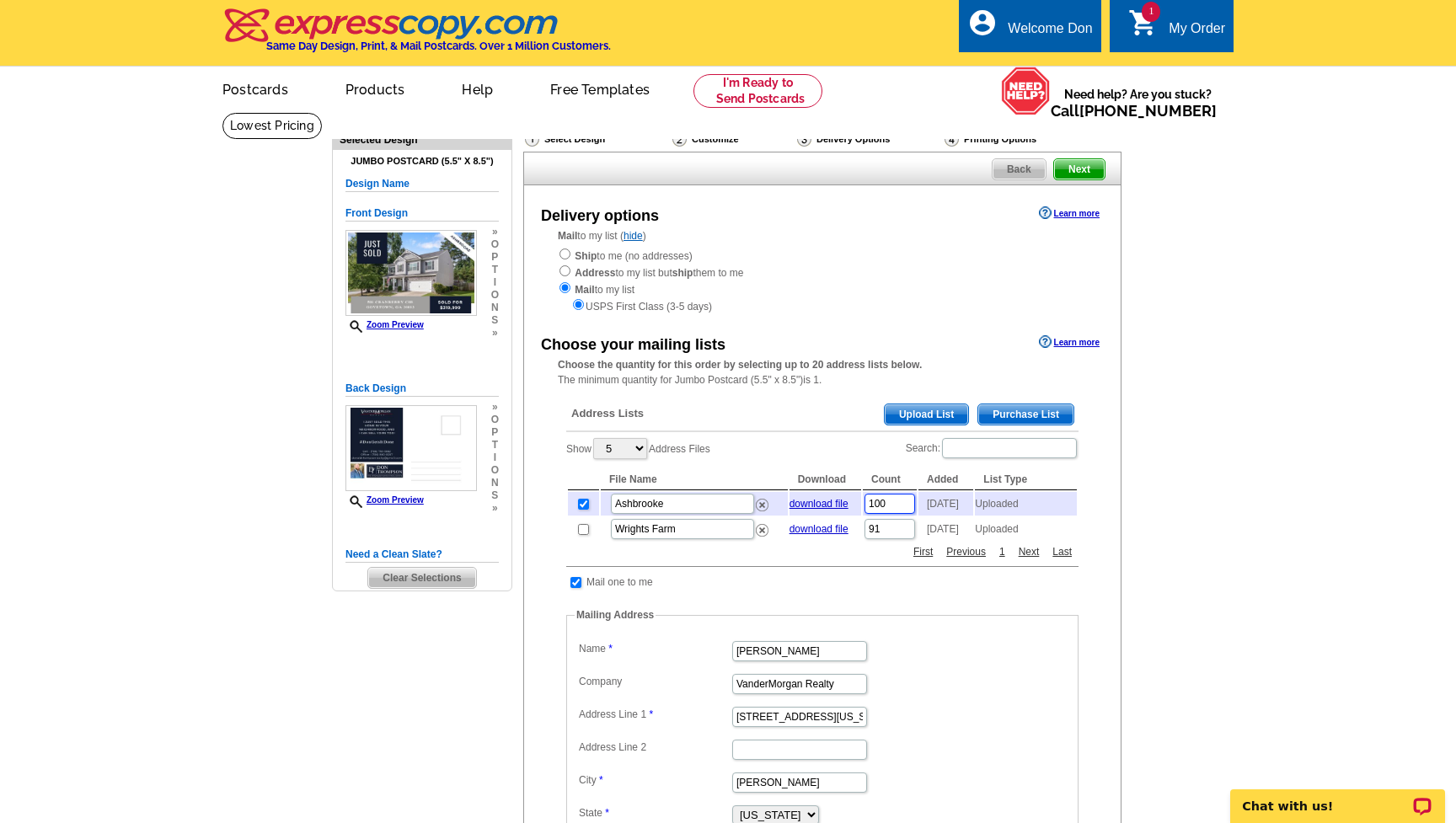
click at [893, 500] on input "100" at bounding box center [889, 504] width 51 height 21
type input "198"
click at [847, 437] on div "Show 5 10 25 50 100 Address Files Search: File Name Download Count Added List T…" at bounding box center [823, 489] width 513 height 106
click at [888, 495] on input "198" at bounding box center [889, 504] width 51 height 21
type input "199"
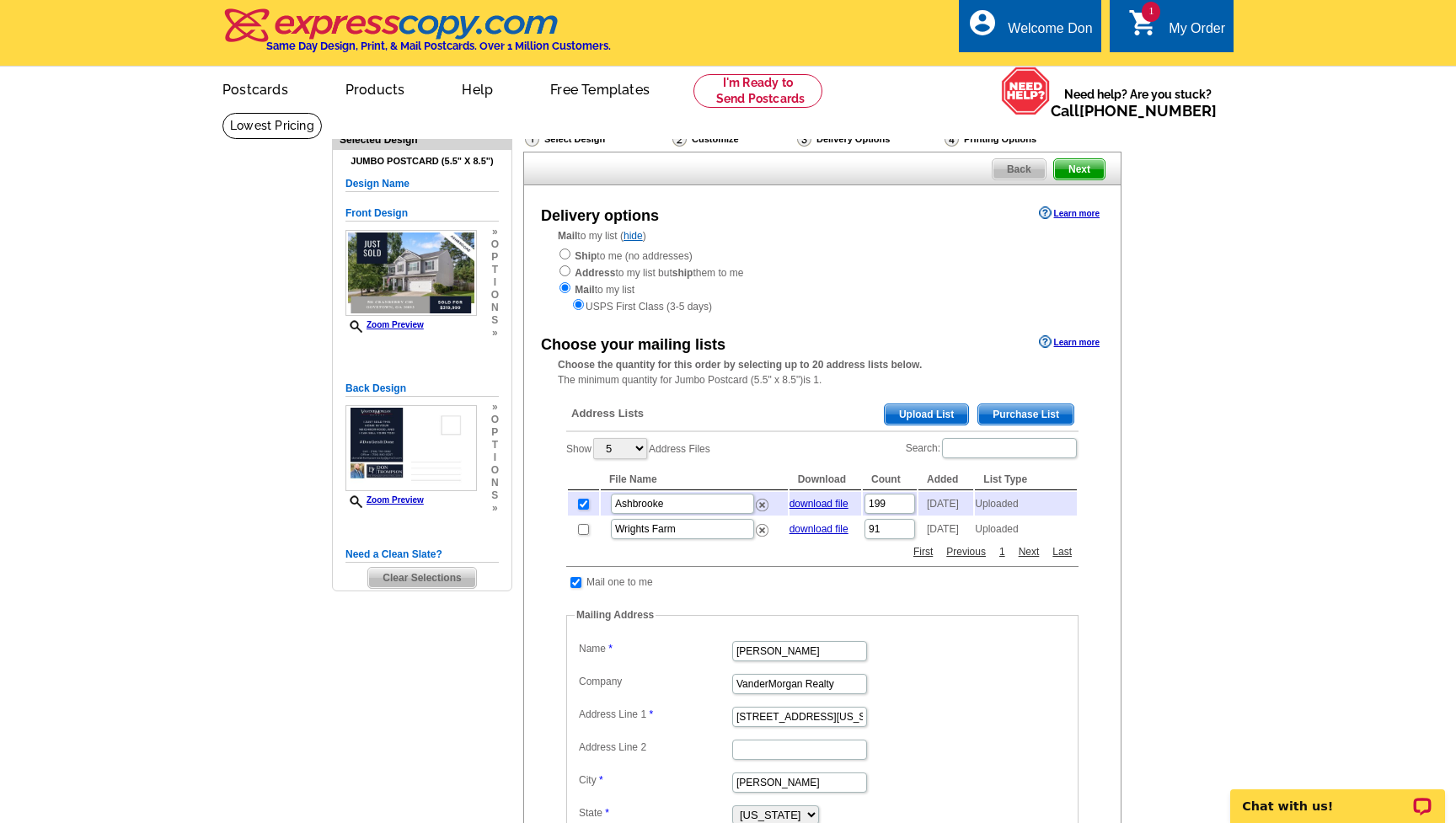
click at [848, 447] on div "Show 5 10 25 50 100 Address Files Search: File Name Download Count Added List T…" at bounding box center [823, 489] width 513 height 106
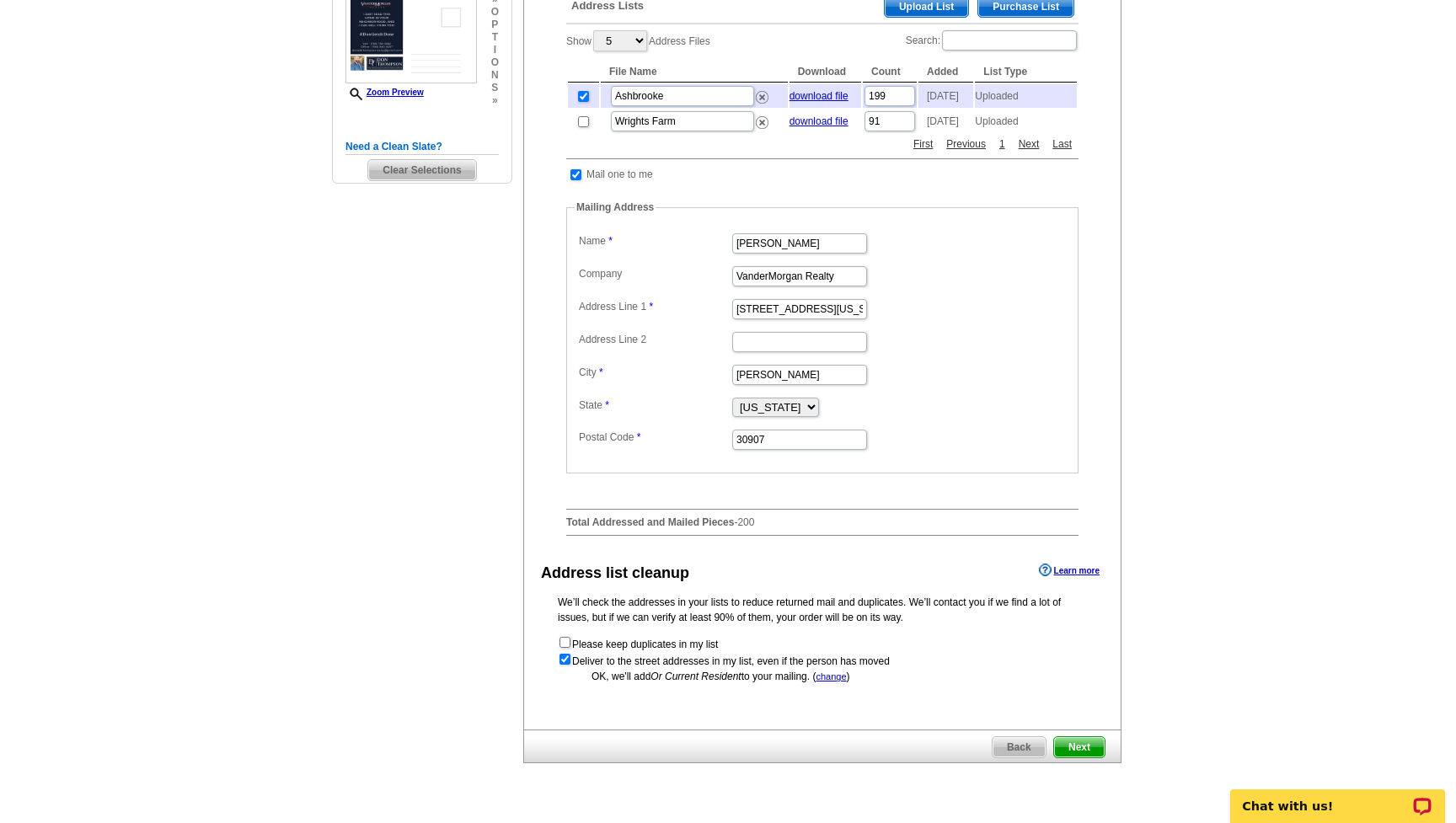
scroll to position [391, 0]
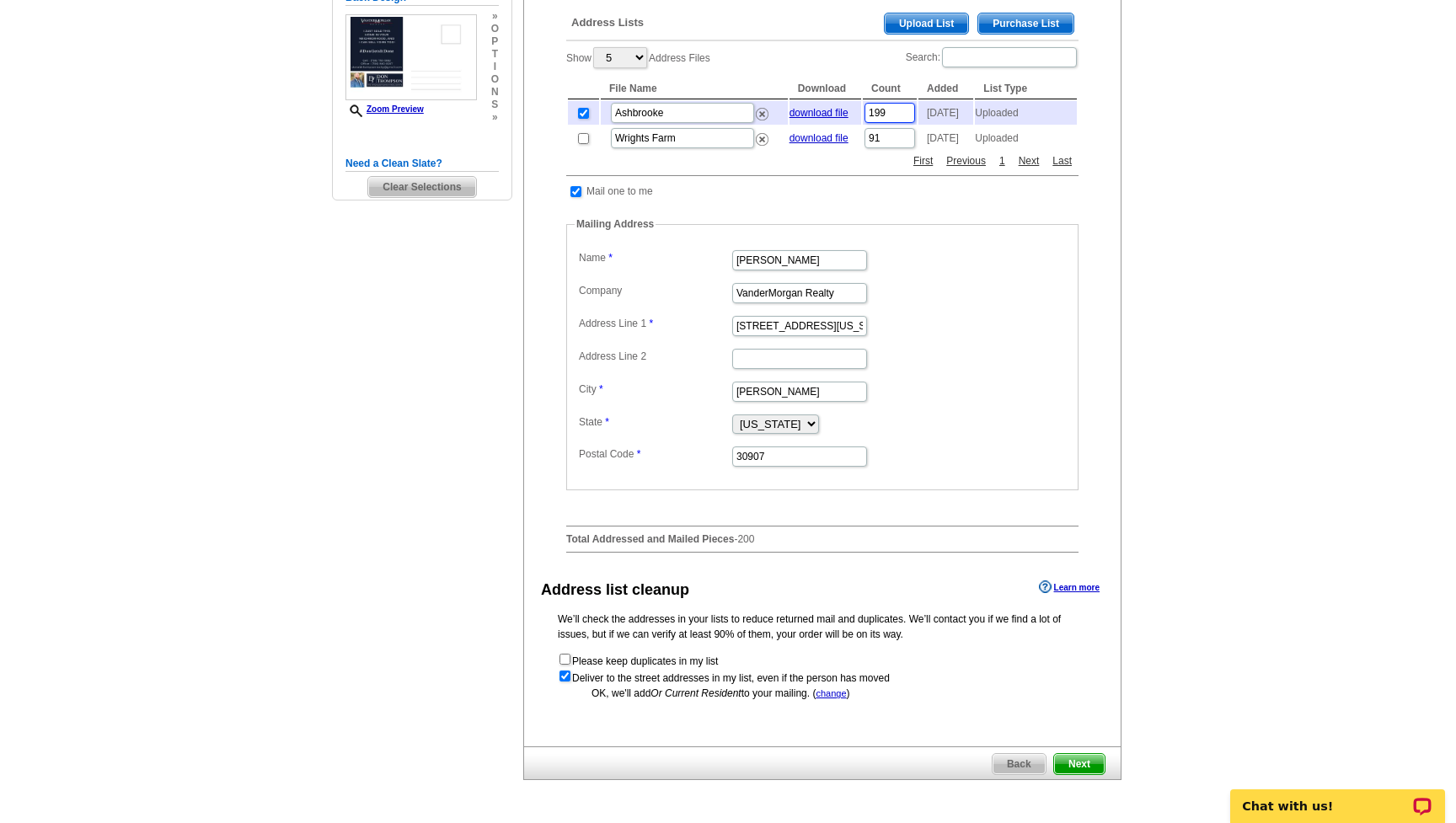
click at [889, 113] on input "199" at bounding box center [889, 113] width 51 height 21
type input "198"
click at [844, 50] on div "Show 5 10 25 50 100 Address Files Search: File Name Download Count Added List T…" at bounding box center [823, 98] width 513 height 106
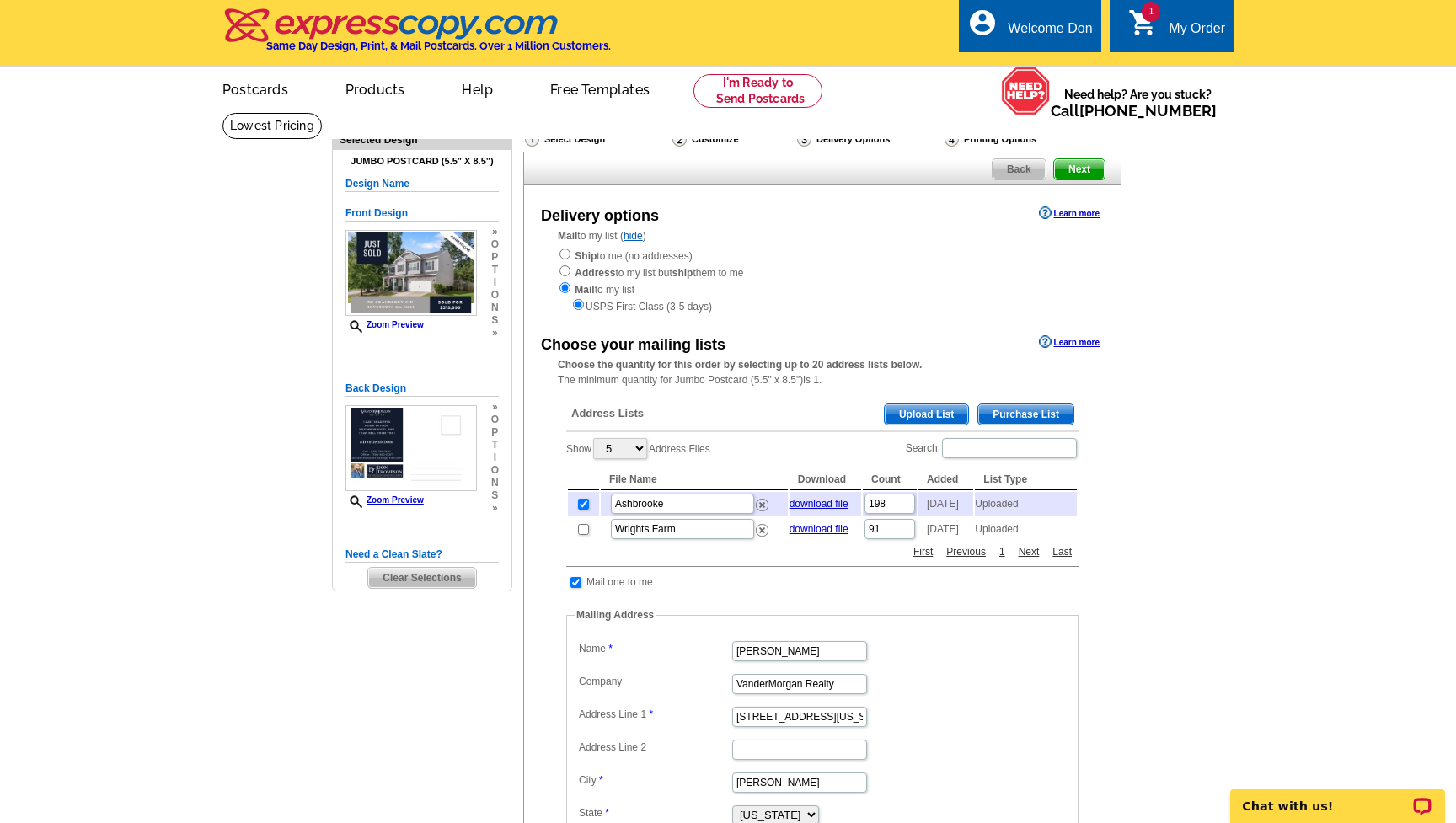
scroll to position [0, 0]
click at [568, 137] on div "Select Design" at bounding box center [597, 141] width 147 height 21
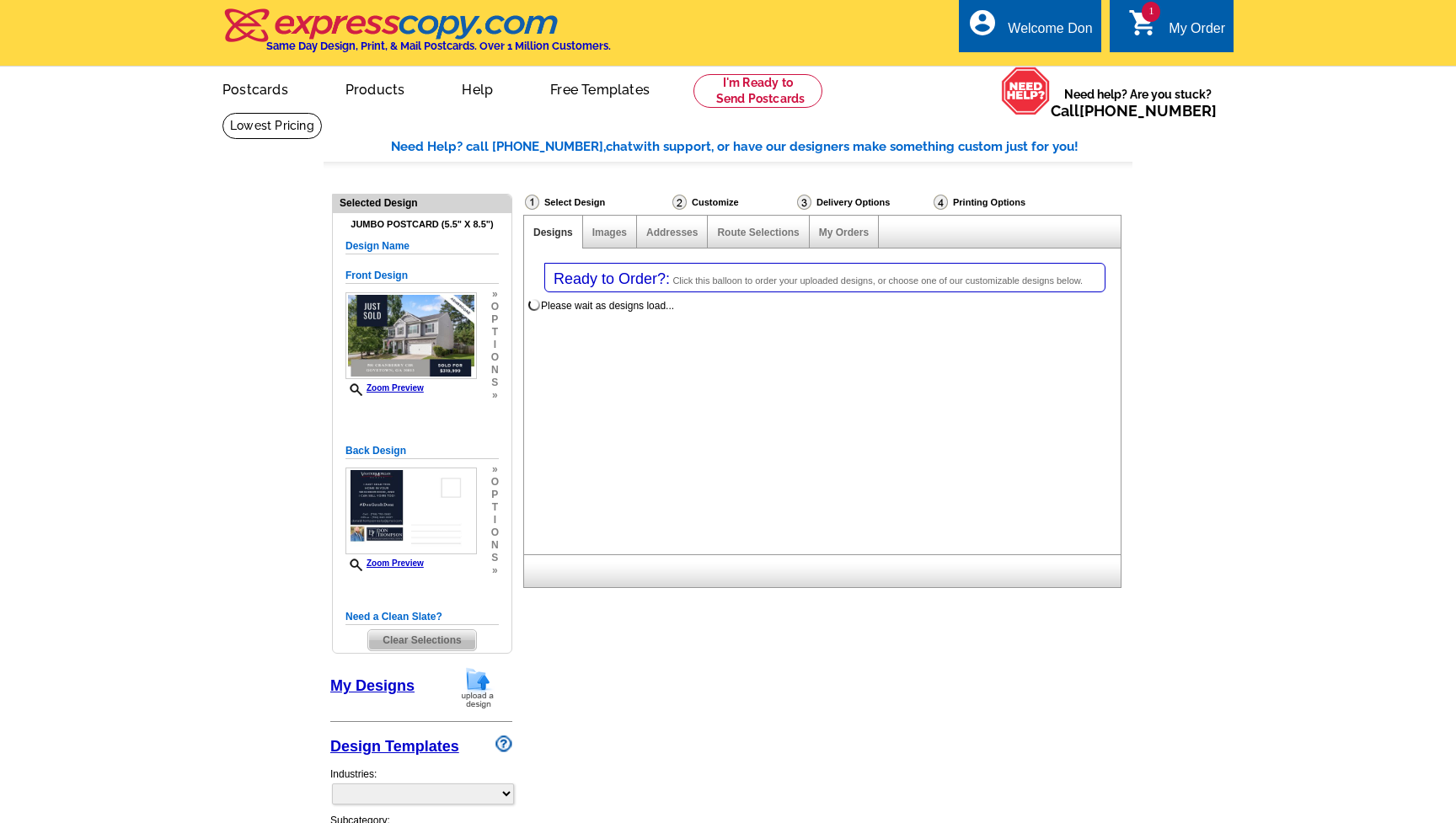
select select "1"
select select "2"
select select "785"
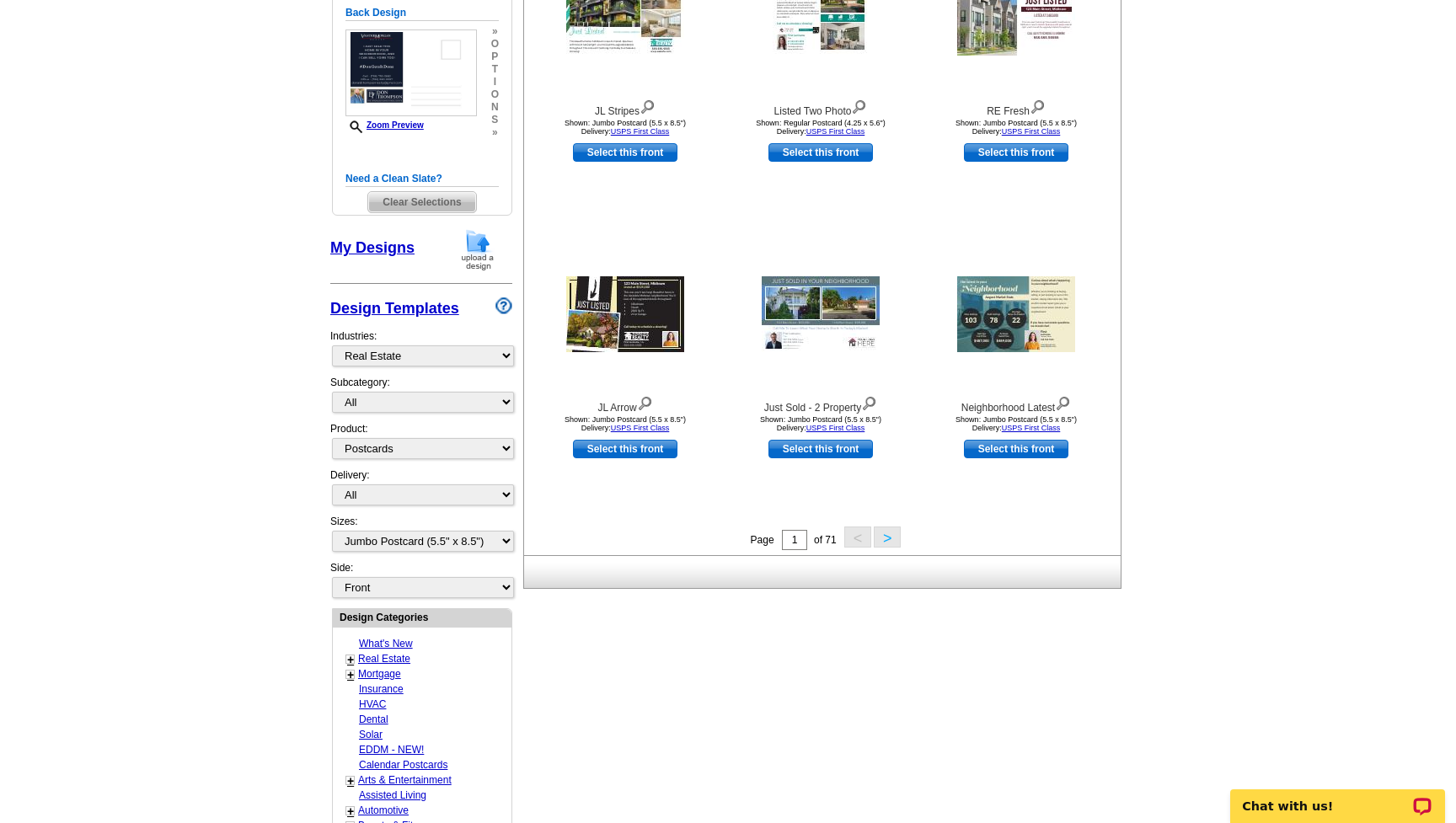
scroll to position [439, 0]
select select "1"
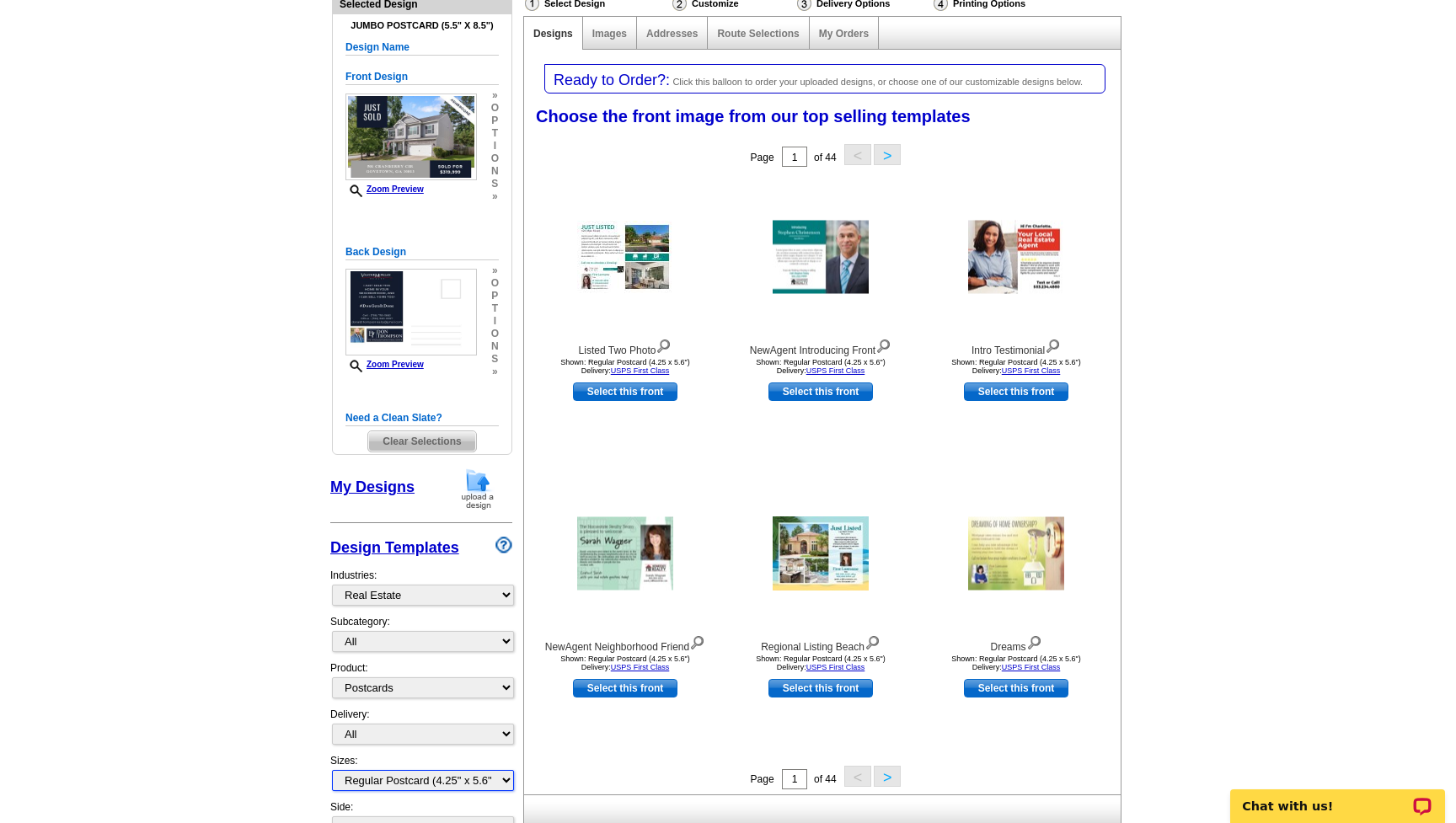
scroll to position [140, 0]
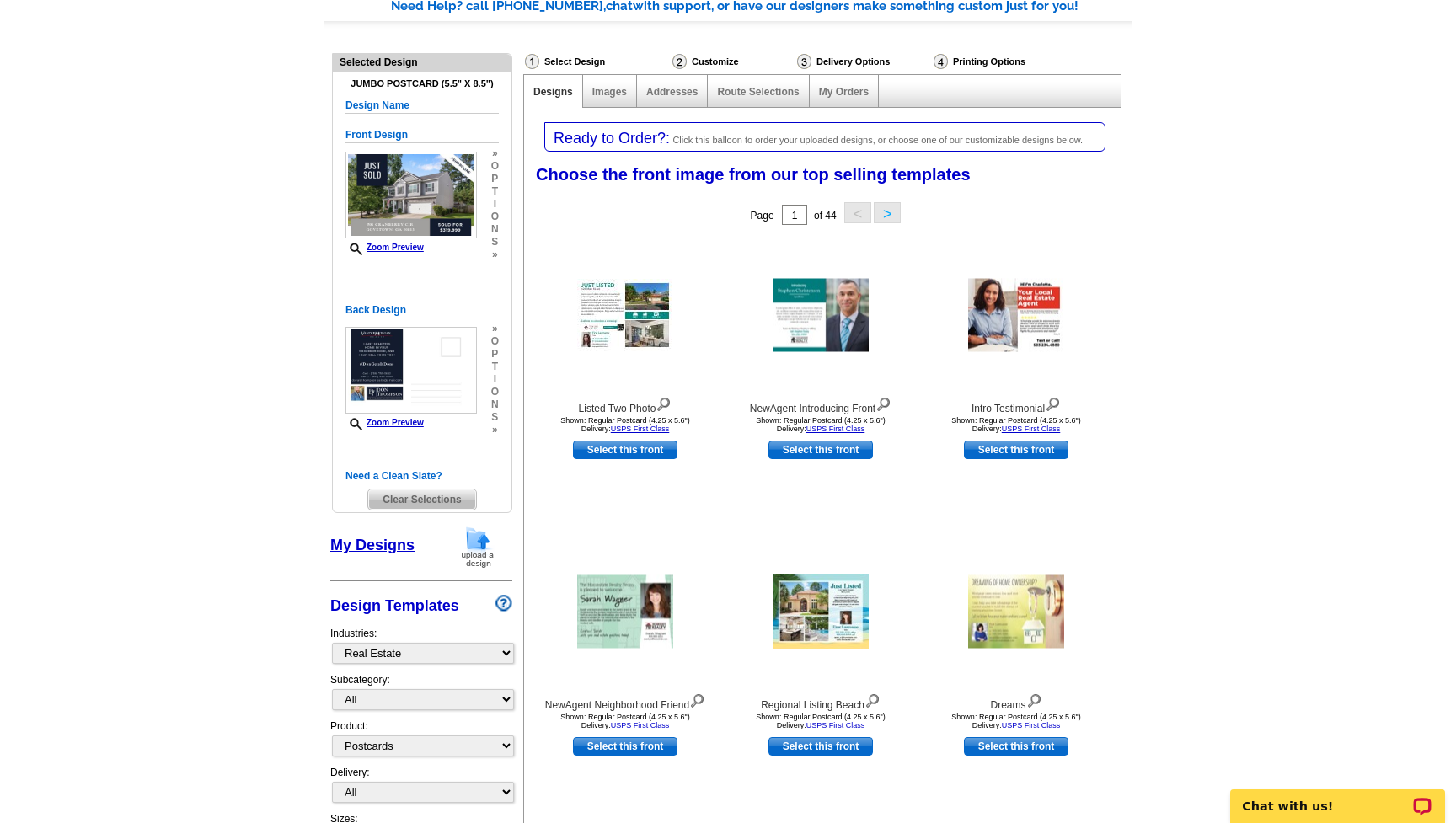
click at [441, 501] on span "Clear Selections" at bounding box center [421, 500] width 107 height 21
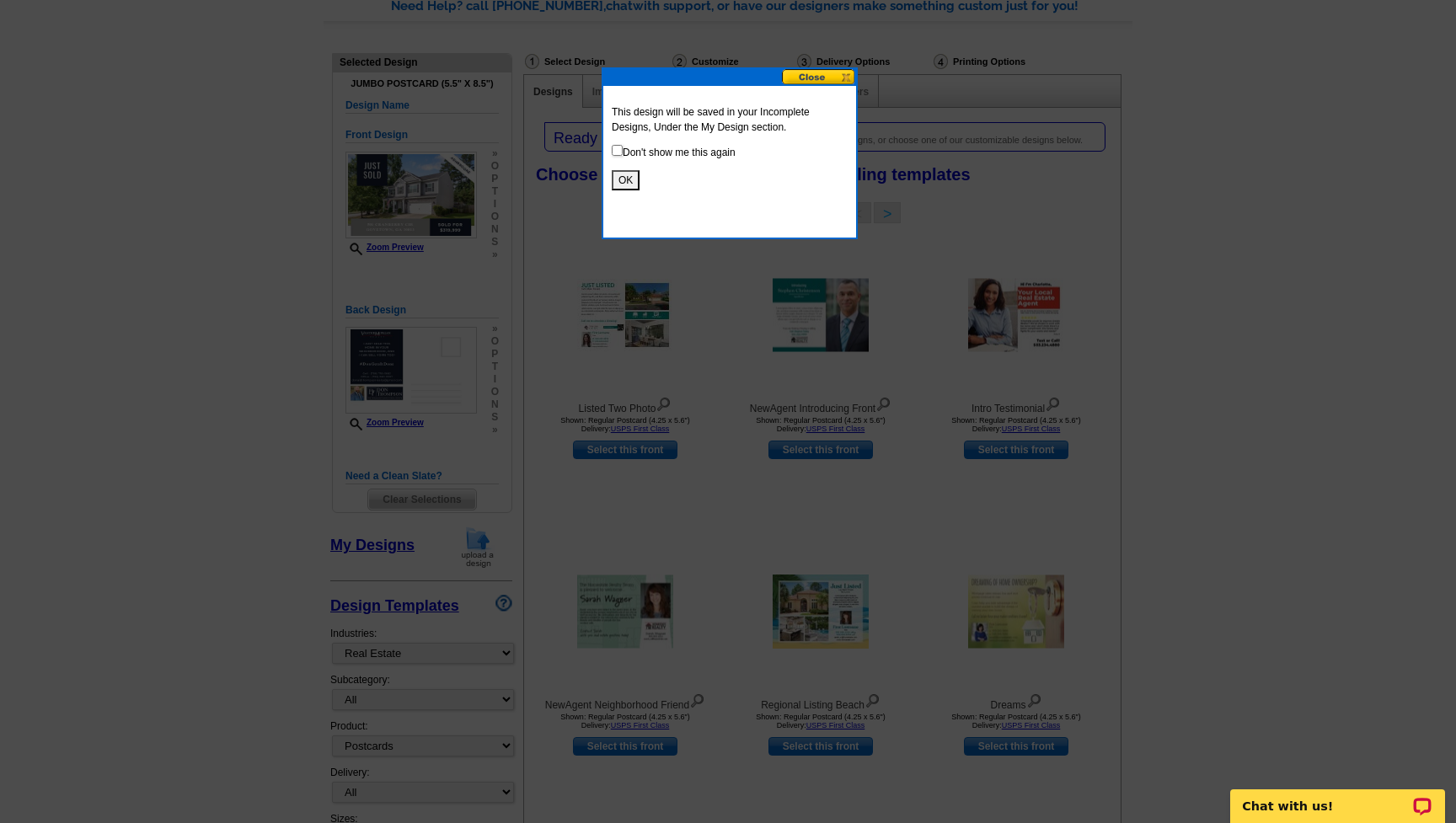
click at [616, 150] on input "checkbox" at bounding box center [617, 150] width 11 height 11
checkbox input "true"
click at [628, 183] on button "OK" at bounding box center [626, 181] width 27 height 21
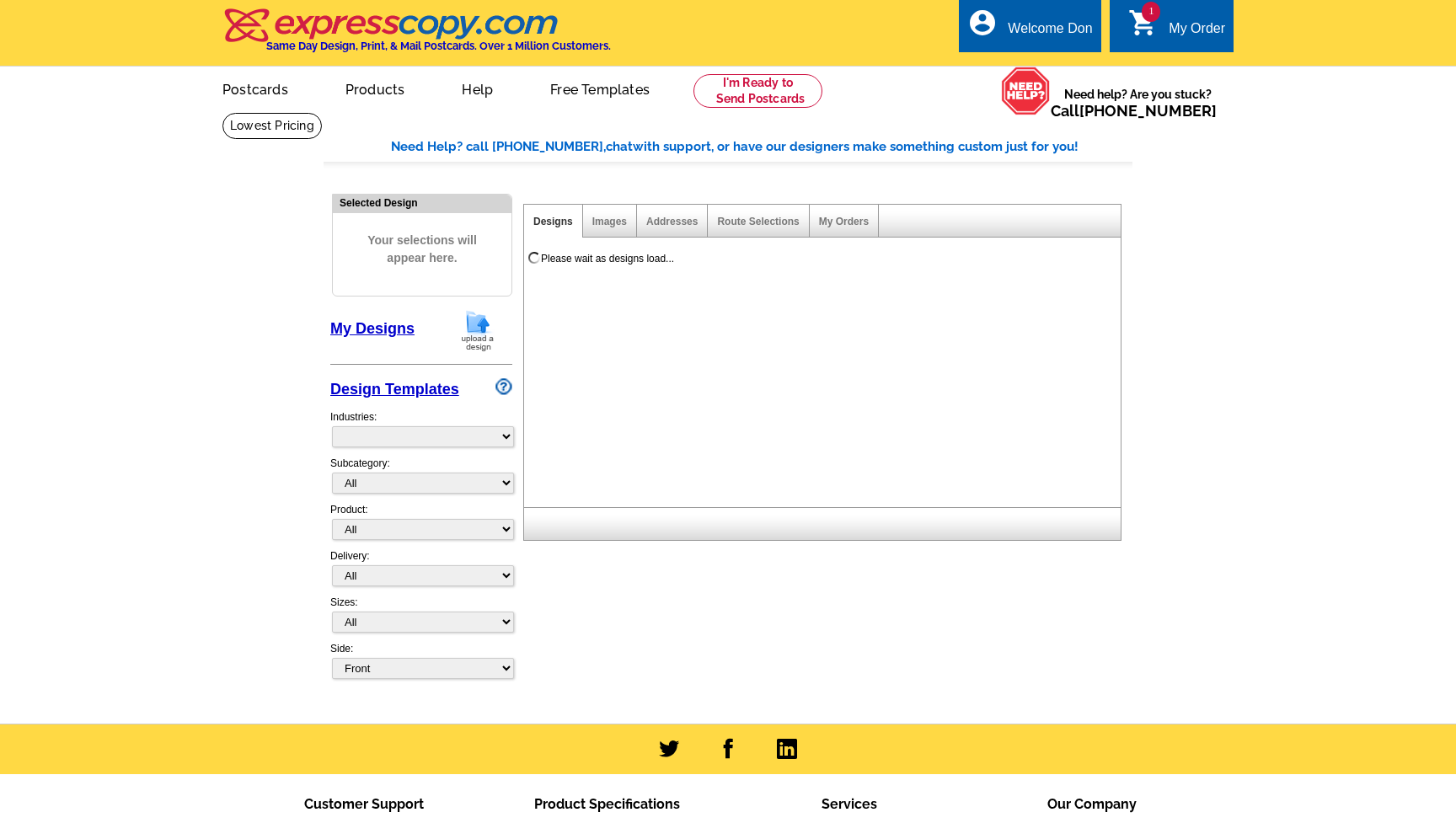
select select "785"
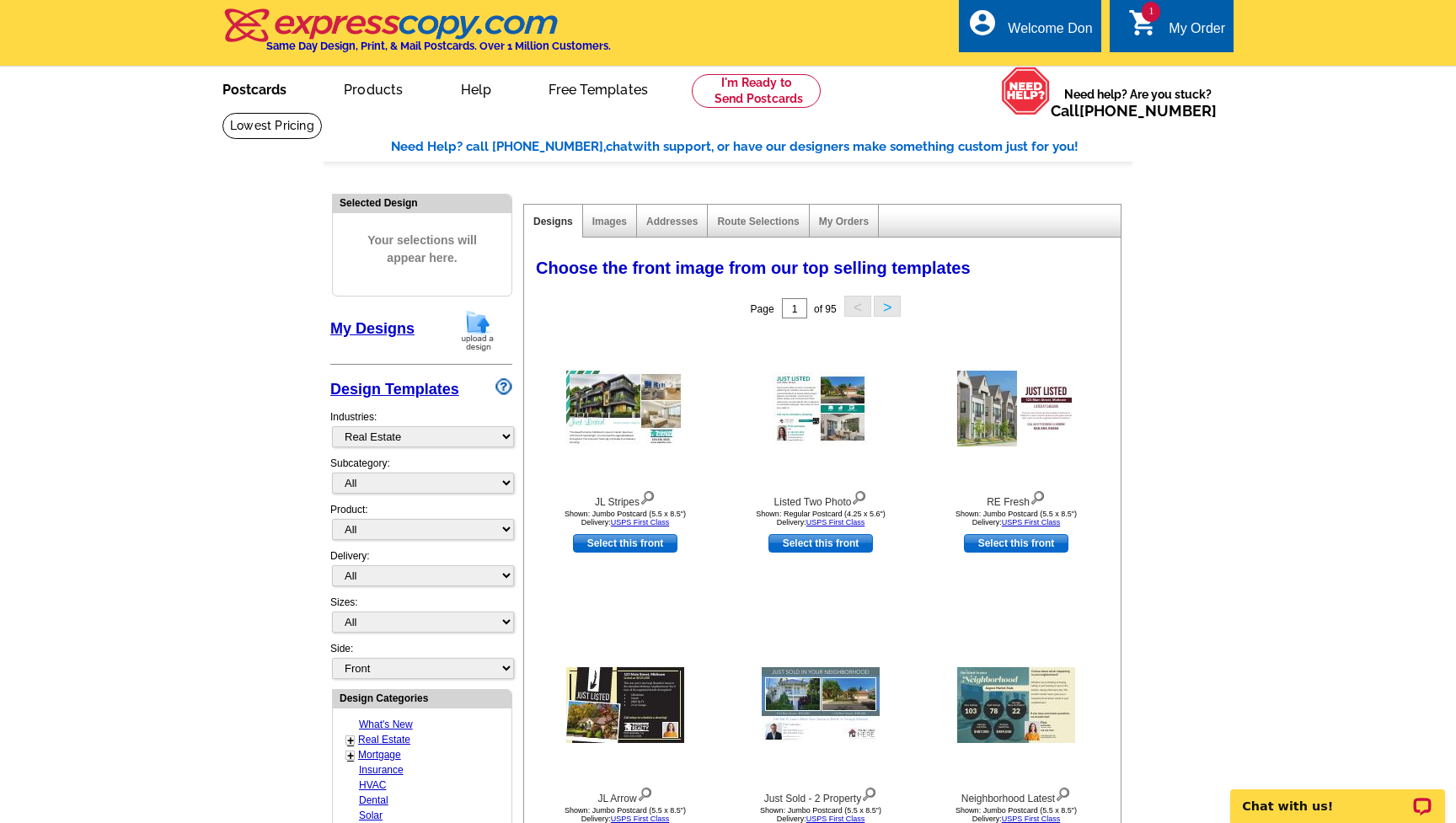
click at [261, 104] on link "Postcards" at bounding box center [254, 88] width 118 height 39
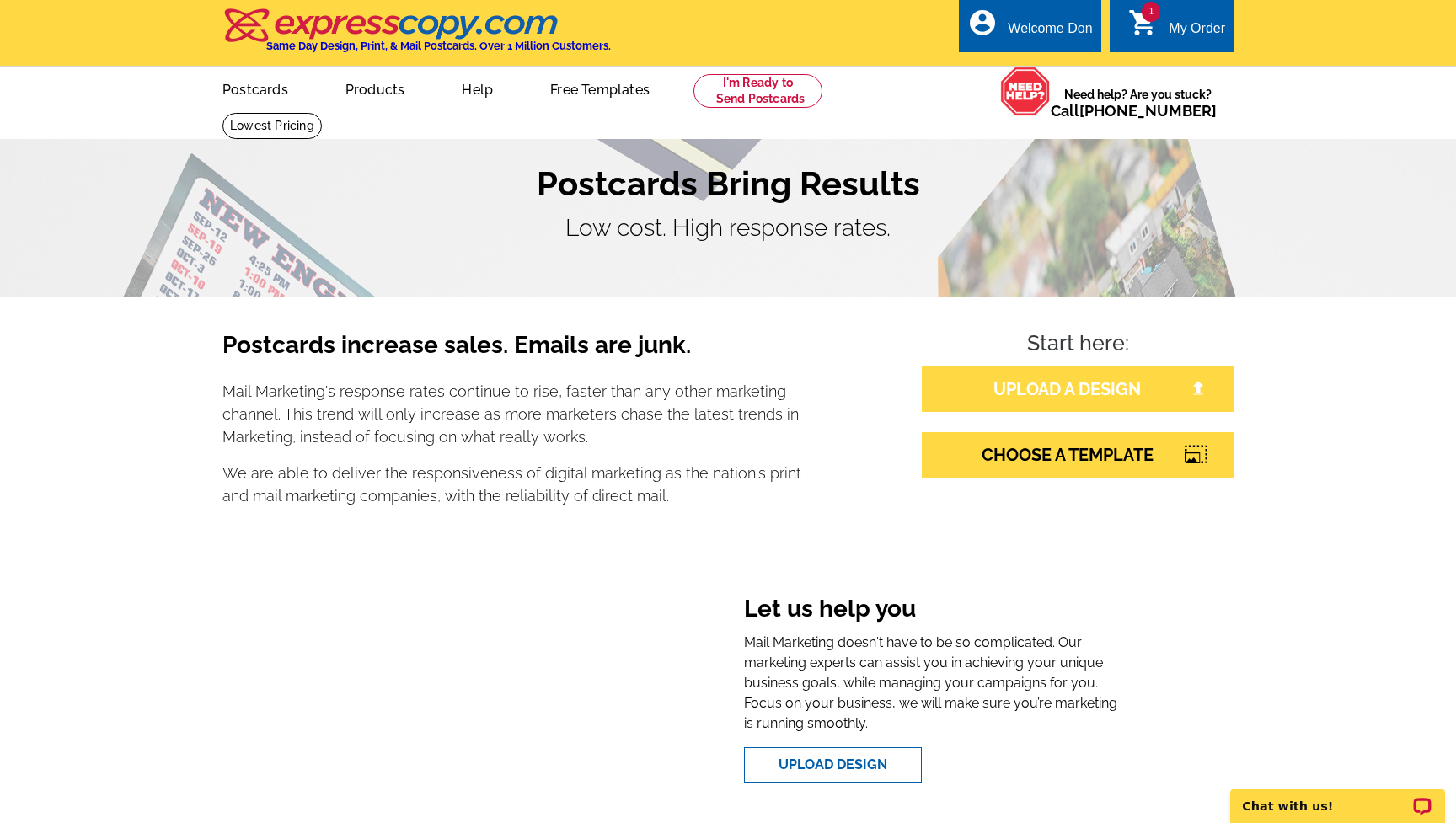
click at [1162, 396] on link "UPLOAD A DESIGN" at bounding box center [1078, 388] width 312 height 45
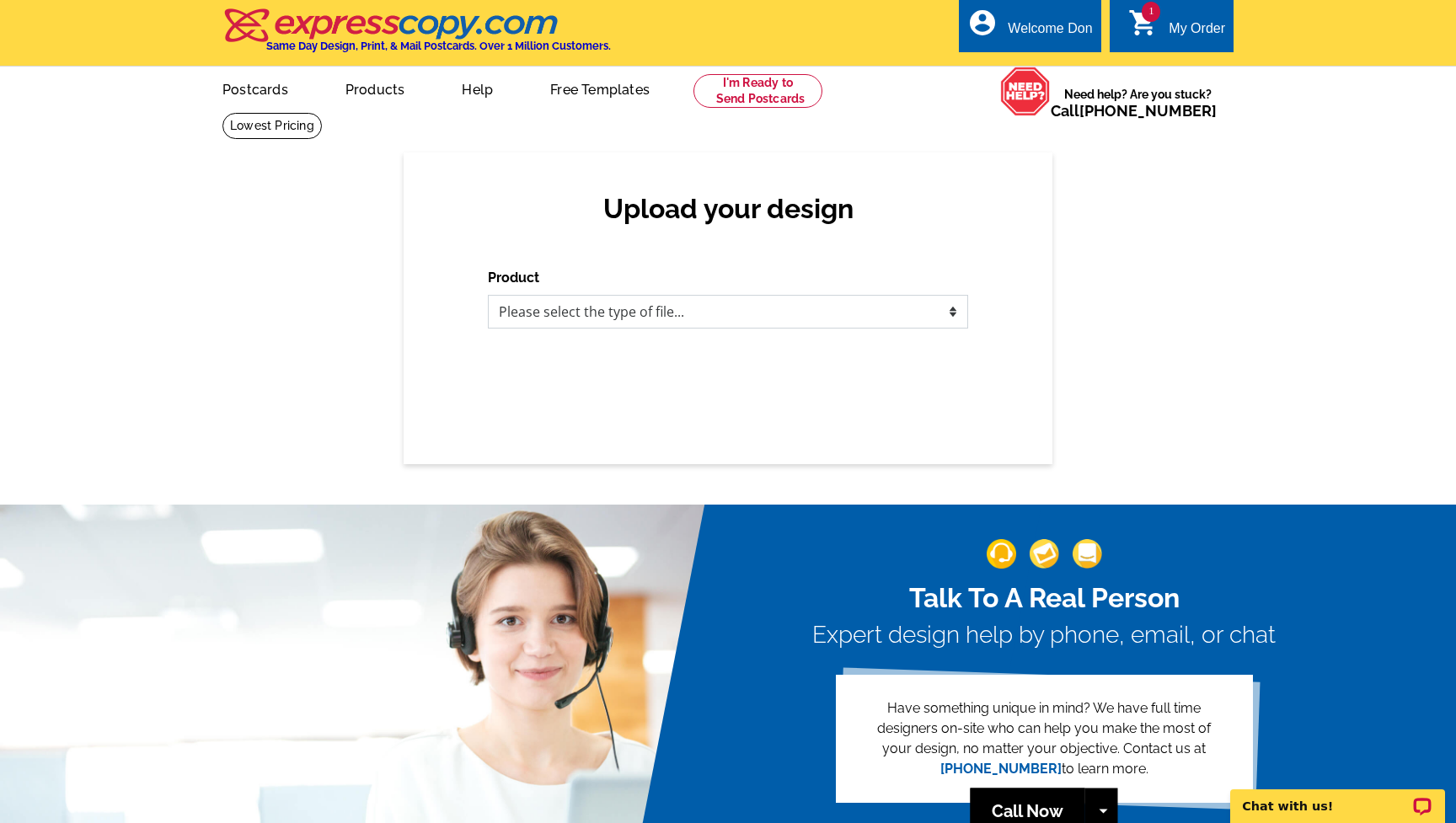
select select "1"
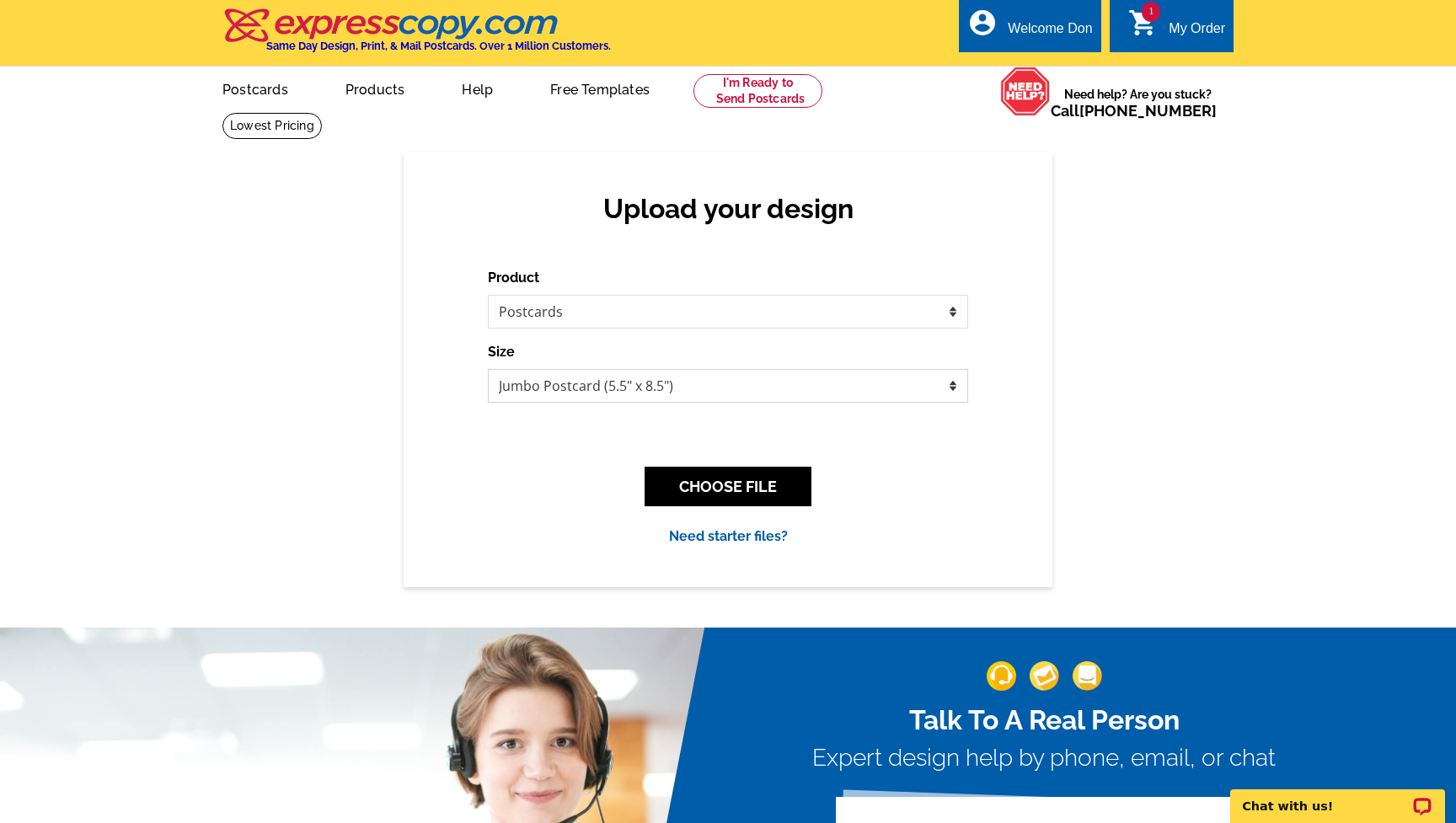
select select "1"
click at [752, 477] on button "CHOOSE FILE" at bounding box center [728, 486] width 167 height 39
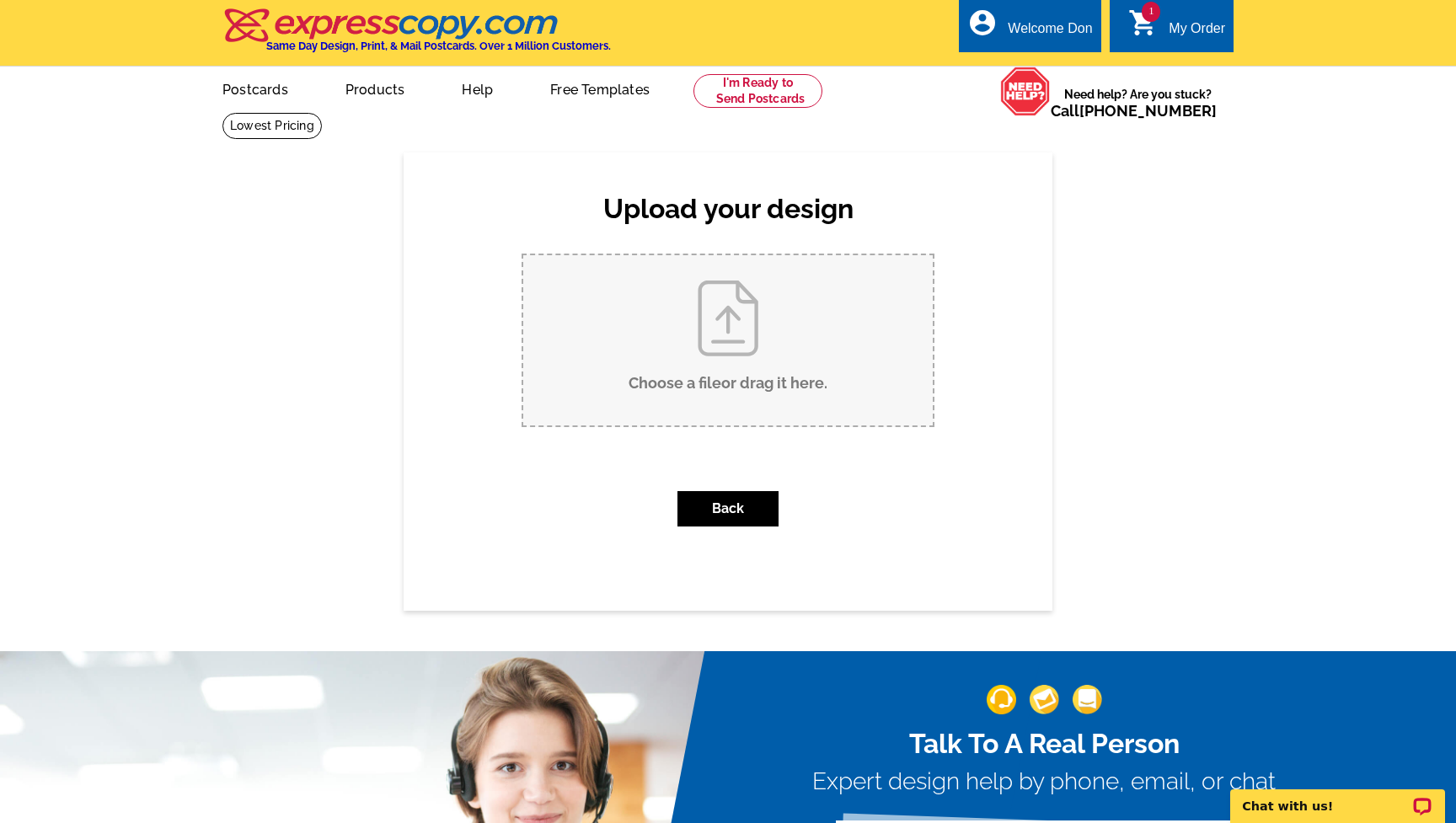
click at [729, 352] on input "Choose a file or drag it here ." at bounding box center [728, 340] width 409 height 170
type input "C:\fakepath\501 Cranberry Cir Govetown, Ga 30813.pdf"
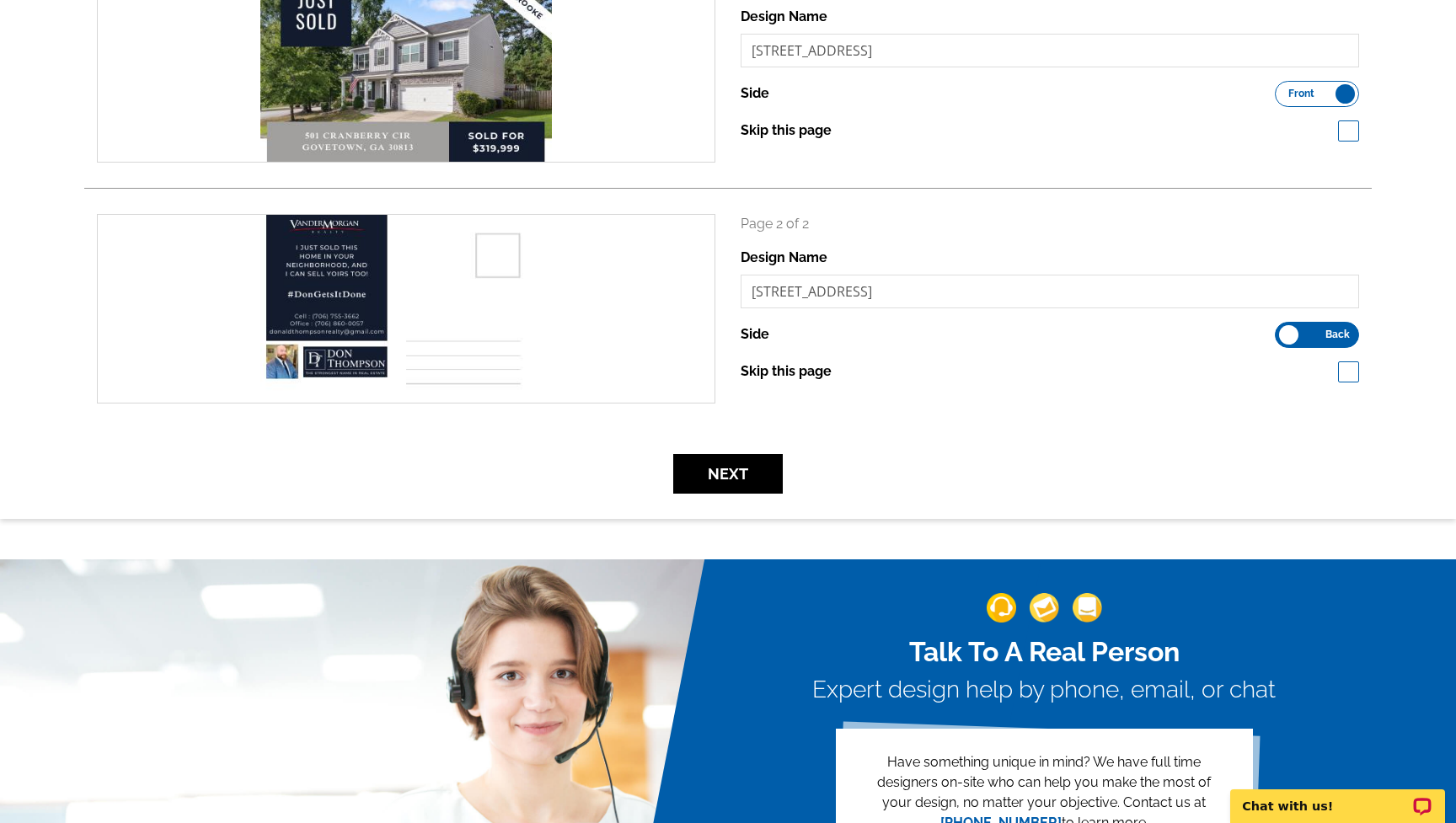
scroll to position [312, 0]
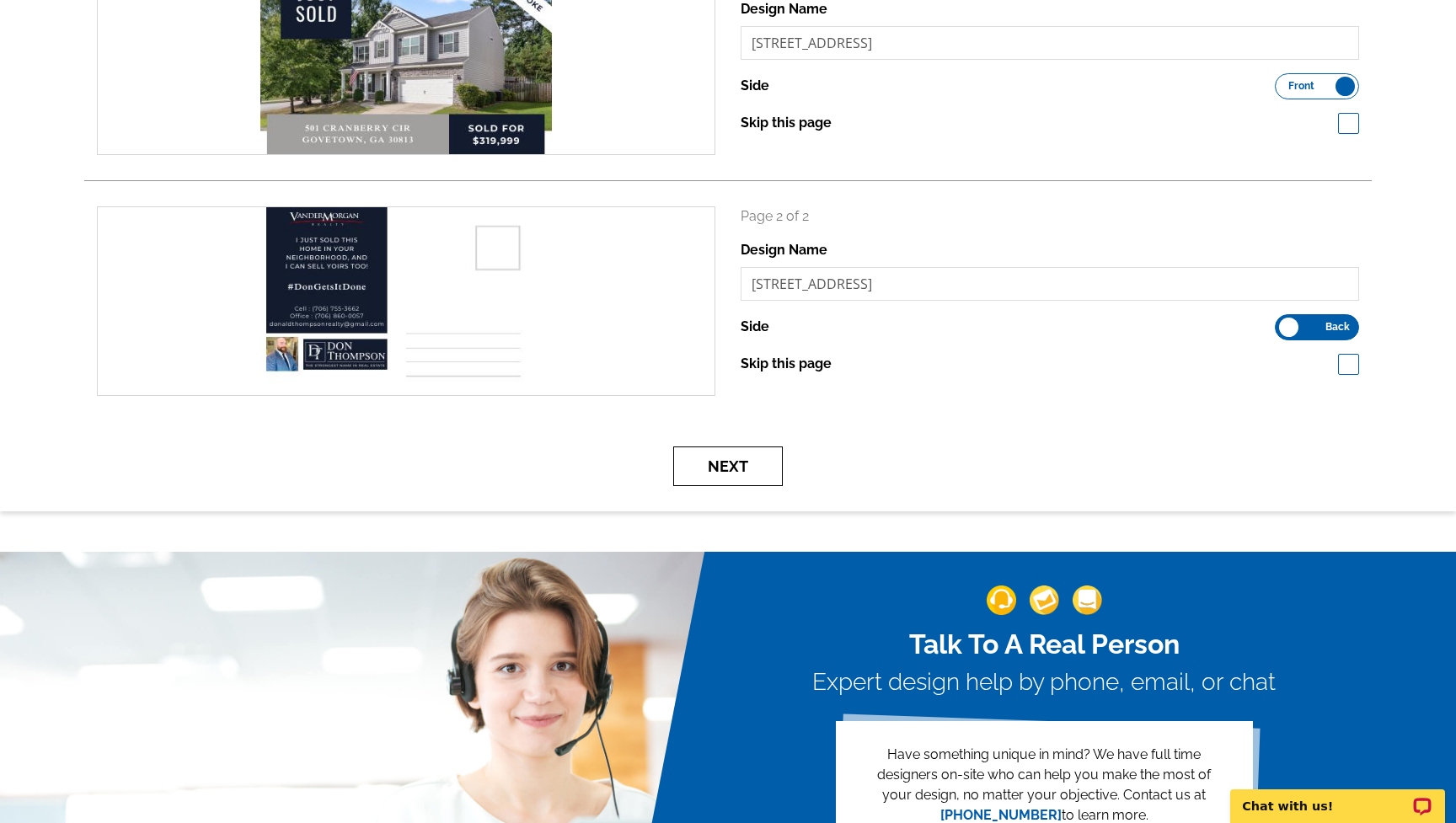
click at [765, 461] on button "Next" at bounding box center [728, 466] width 110 height 39
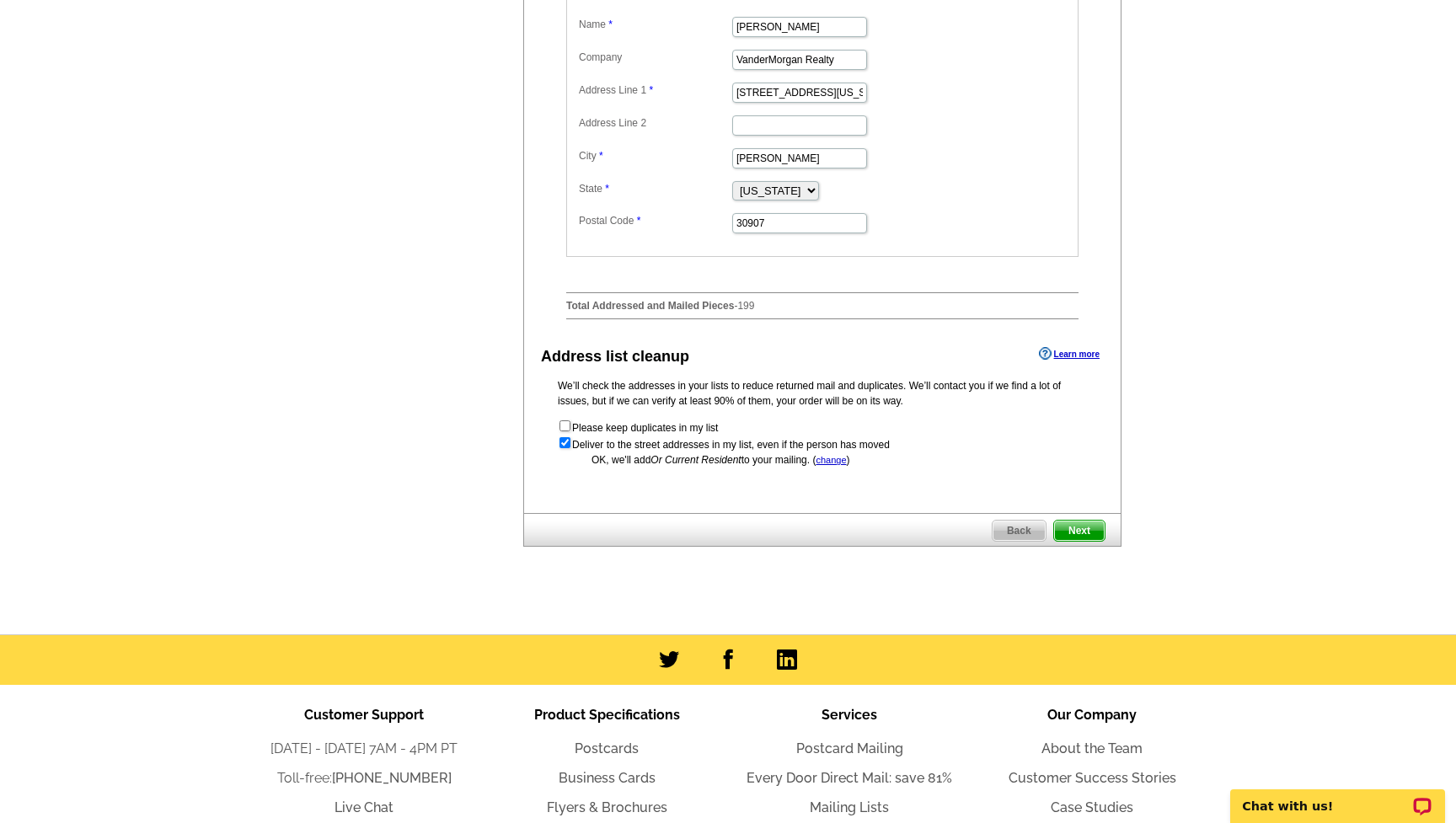
scroll to position [656, 0]
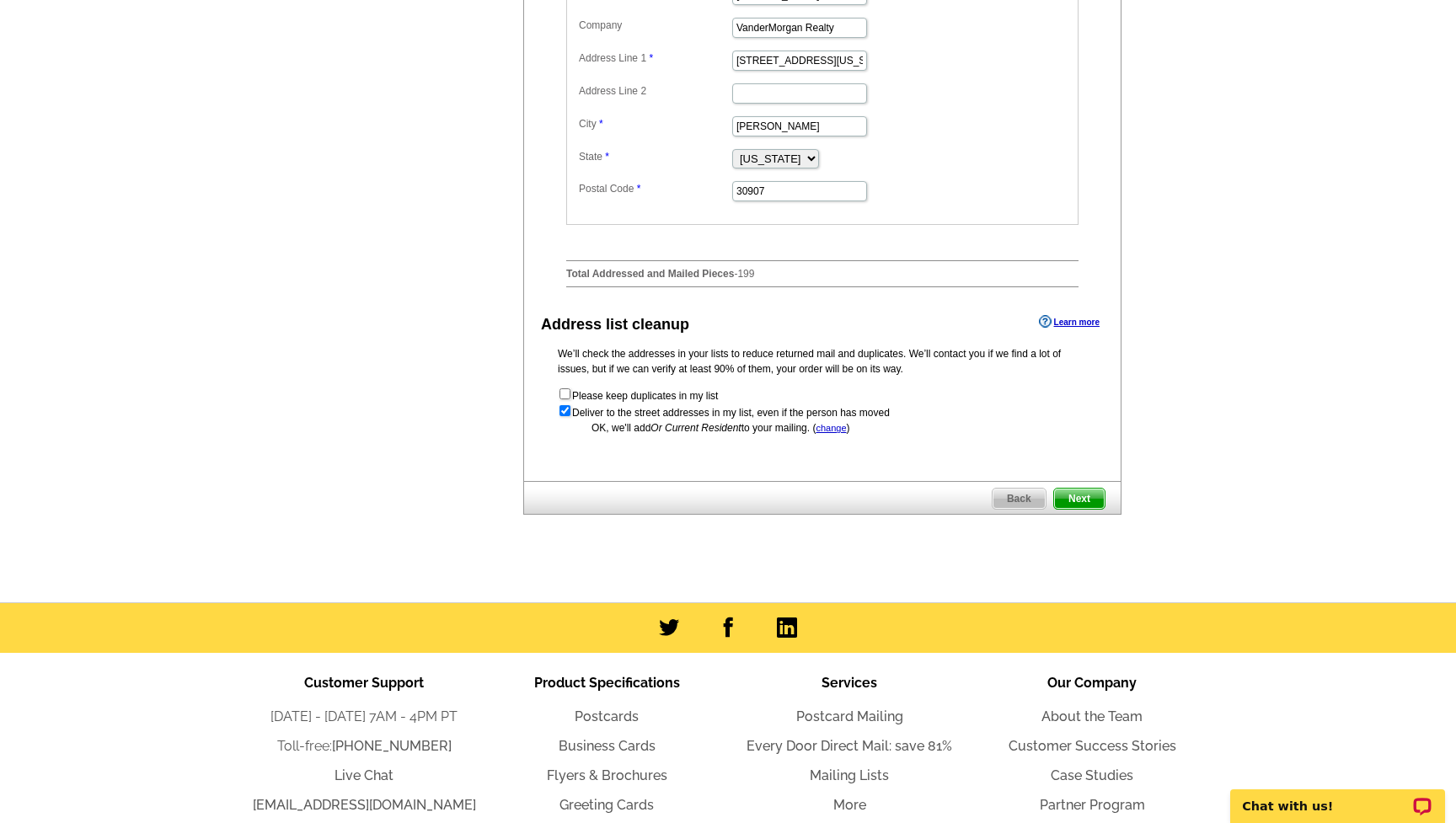
click at [1088, 494] on span "Next" at bounding box center [1079, 499] width 51 height 21
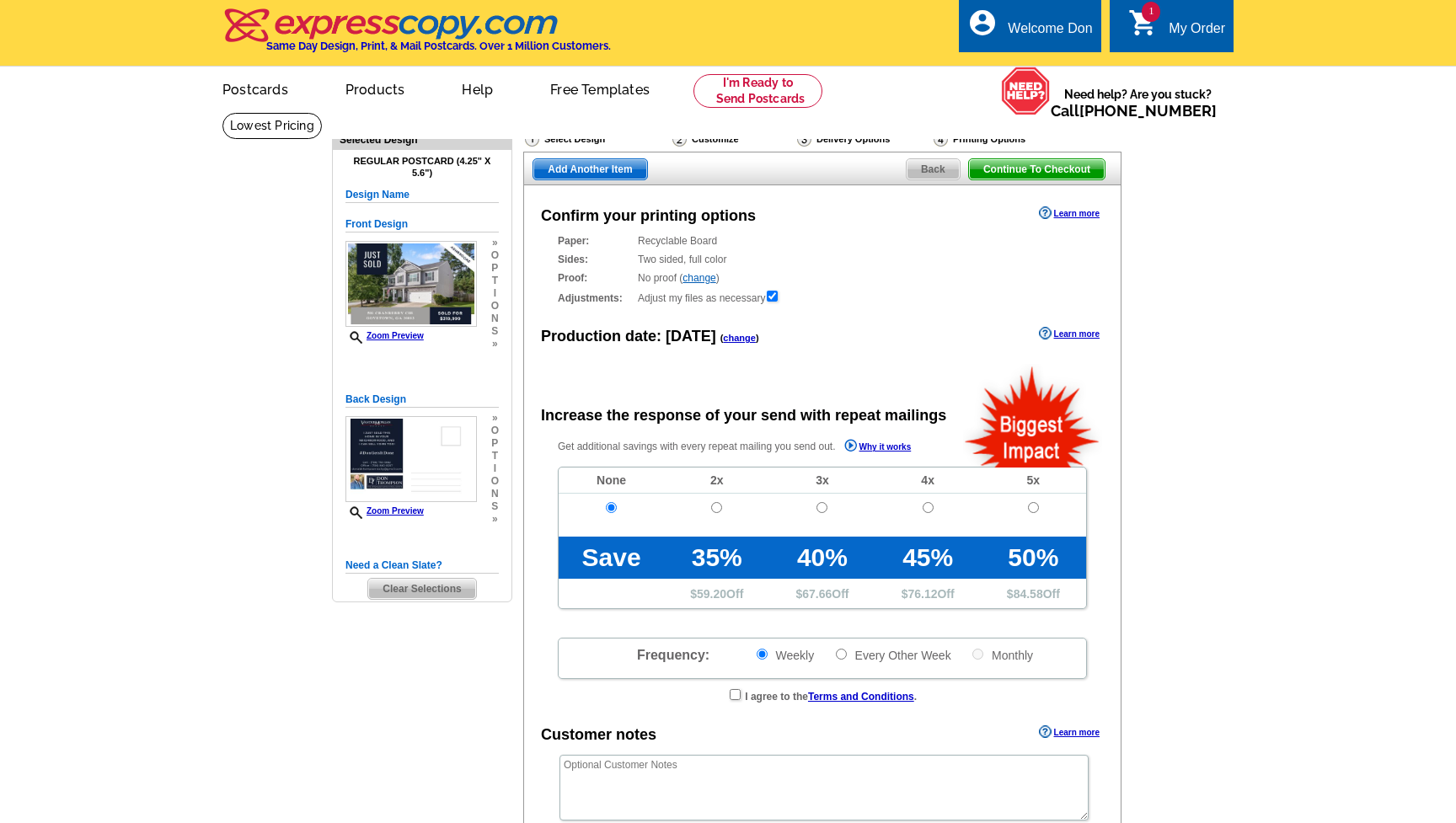
radio input "false"
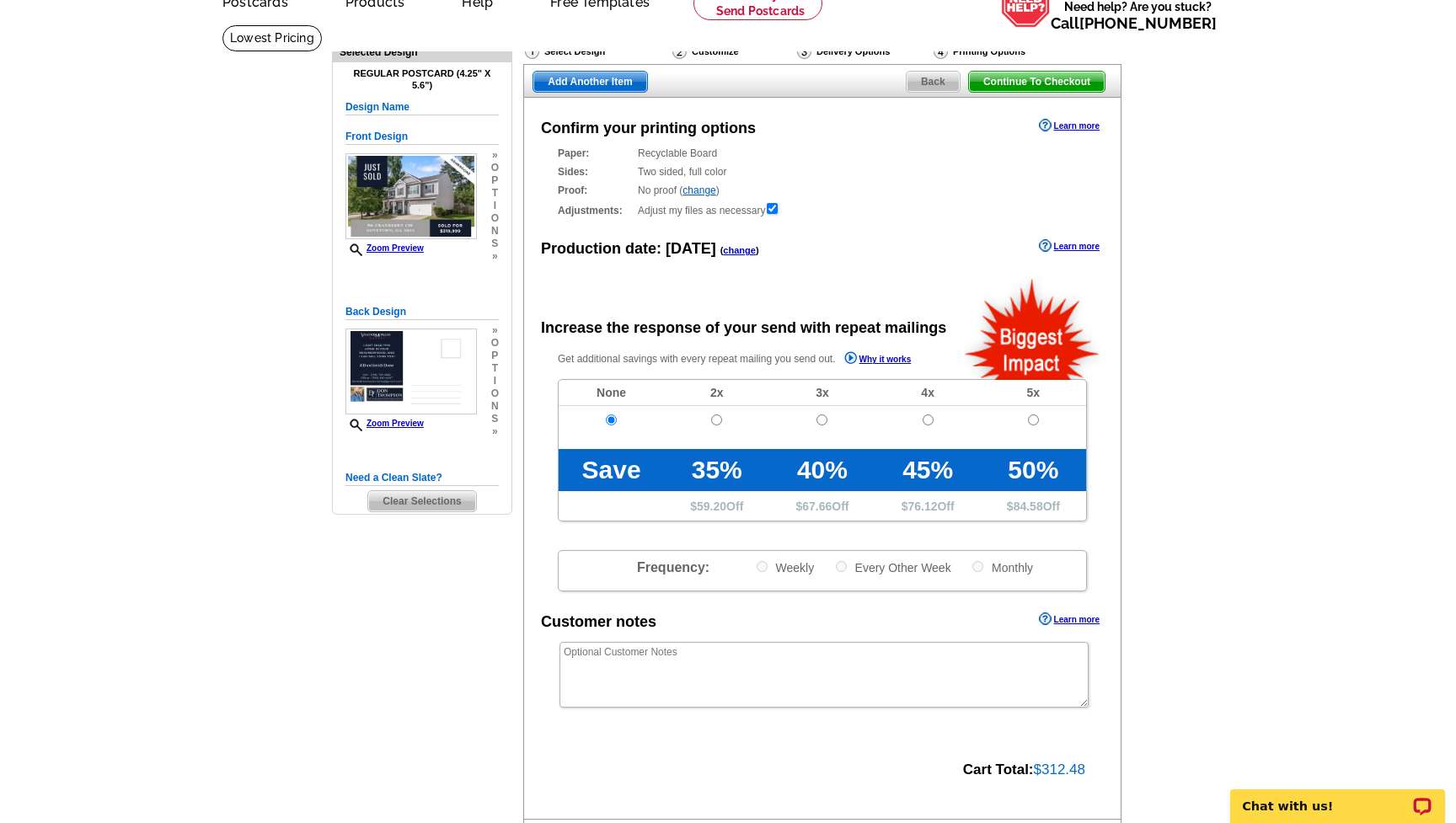
scroll to position [85, 0]
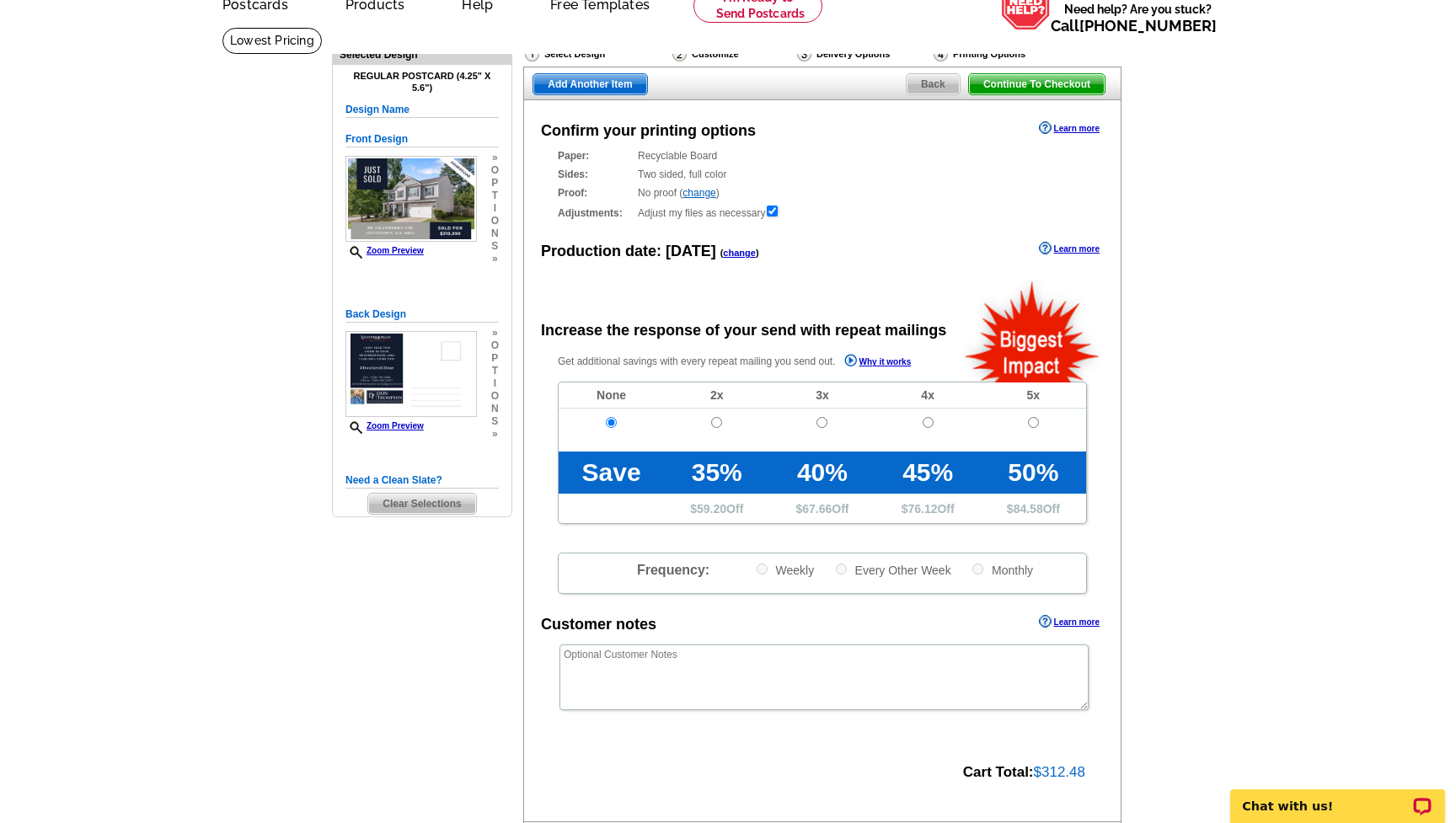
click at [716, 419] on input "radio" at bounding box center [716, 422] width 11 height 11
radio input "true"
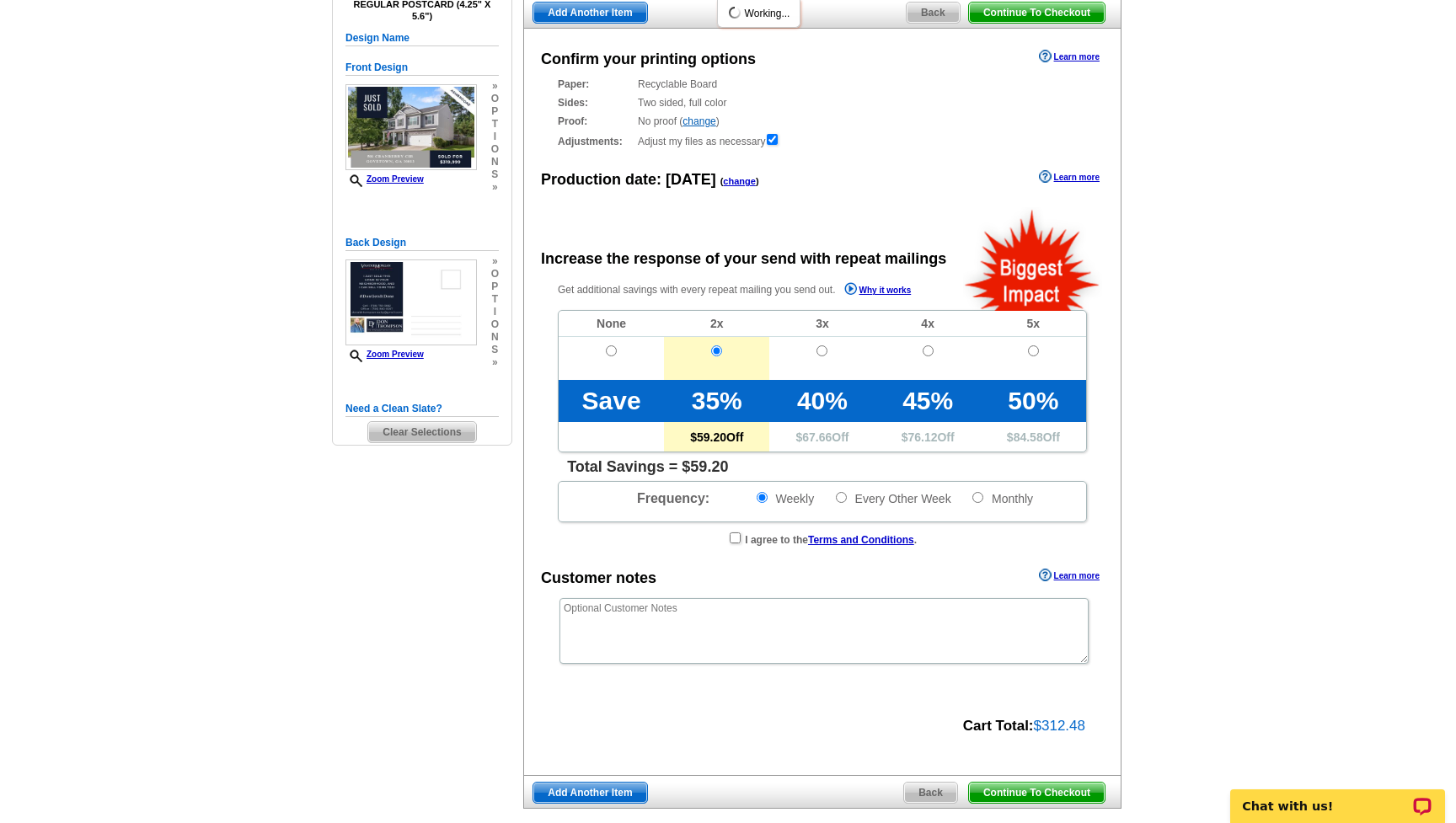
scroll to position [152, 0]
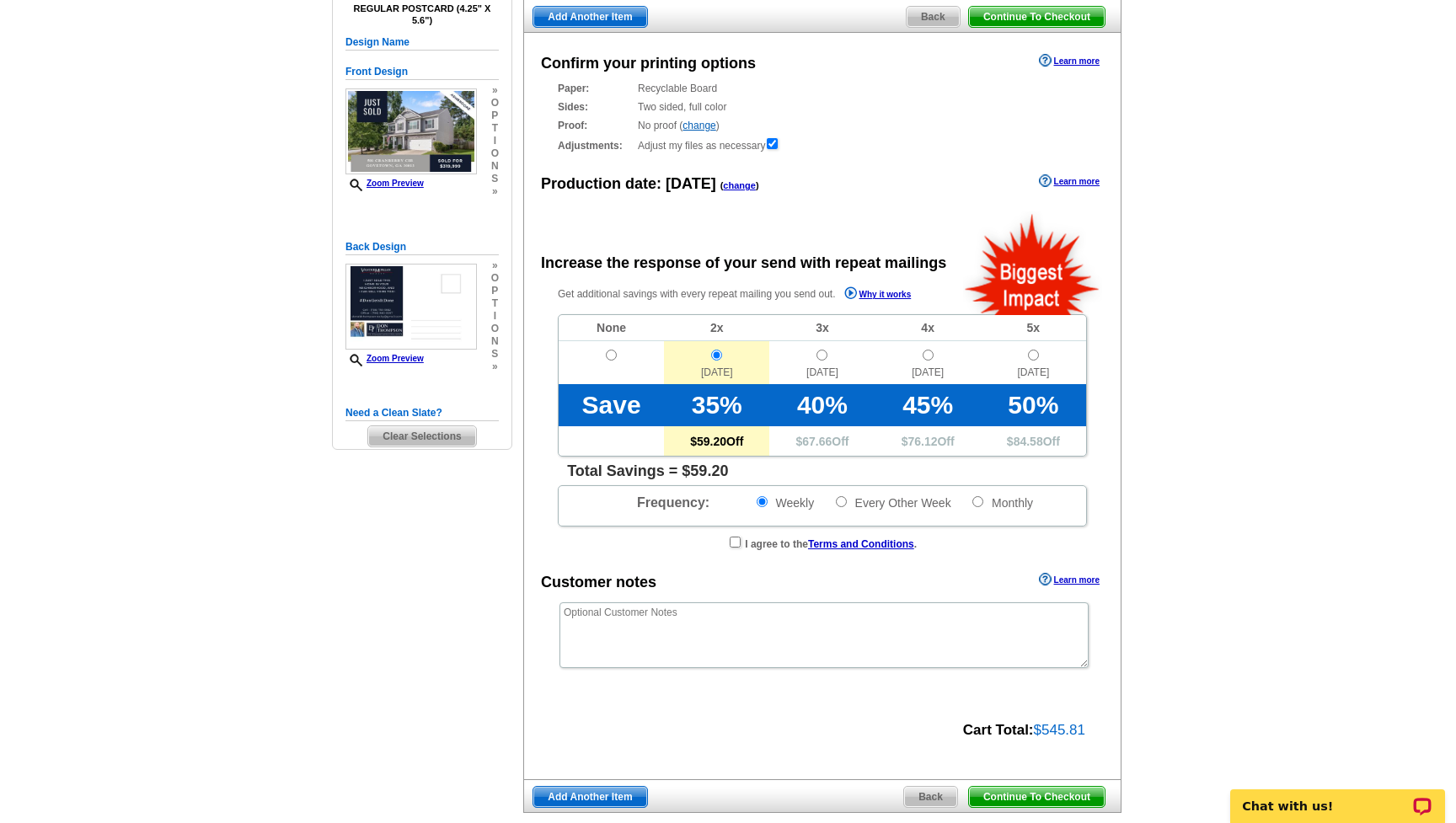
click at [734, 540] on input "checkbox" at bounding box center [735, 542] width 11 height 11
checkbox input "false"
click at [716, 355] on input "radio" at bounding box center [716, 355] width 11 height 11
click at [613, 350] on input "radio" at bounding box center [611, 355] width 11 height 11
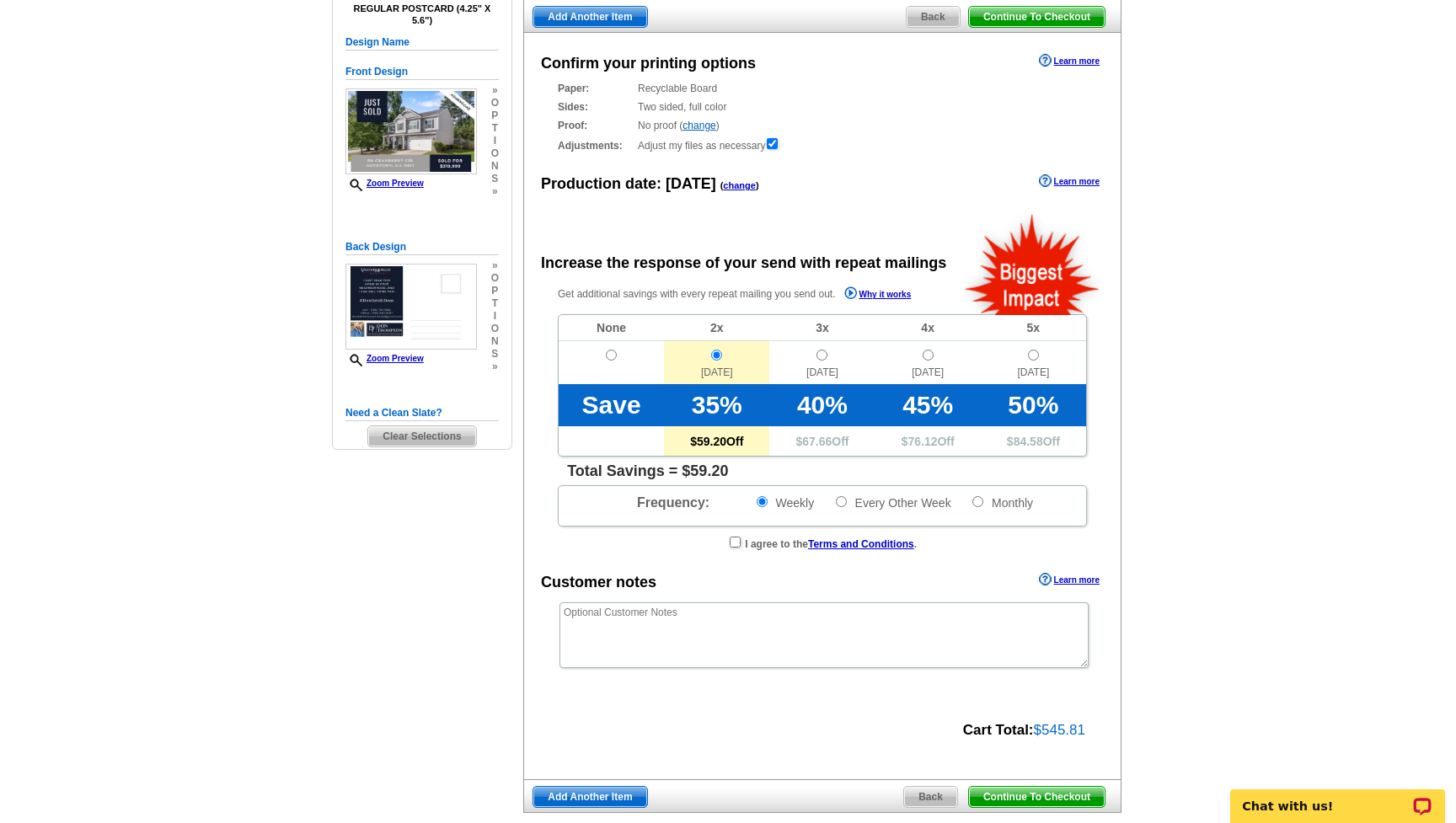
radio input "true"
radio input "false"
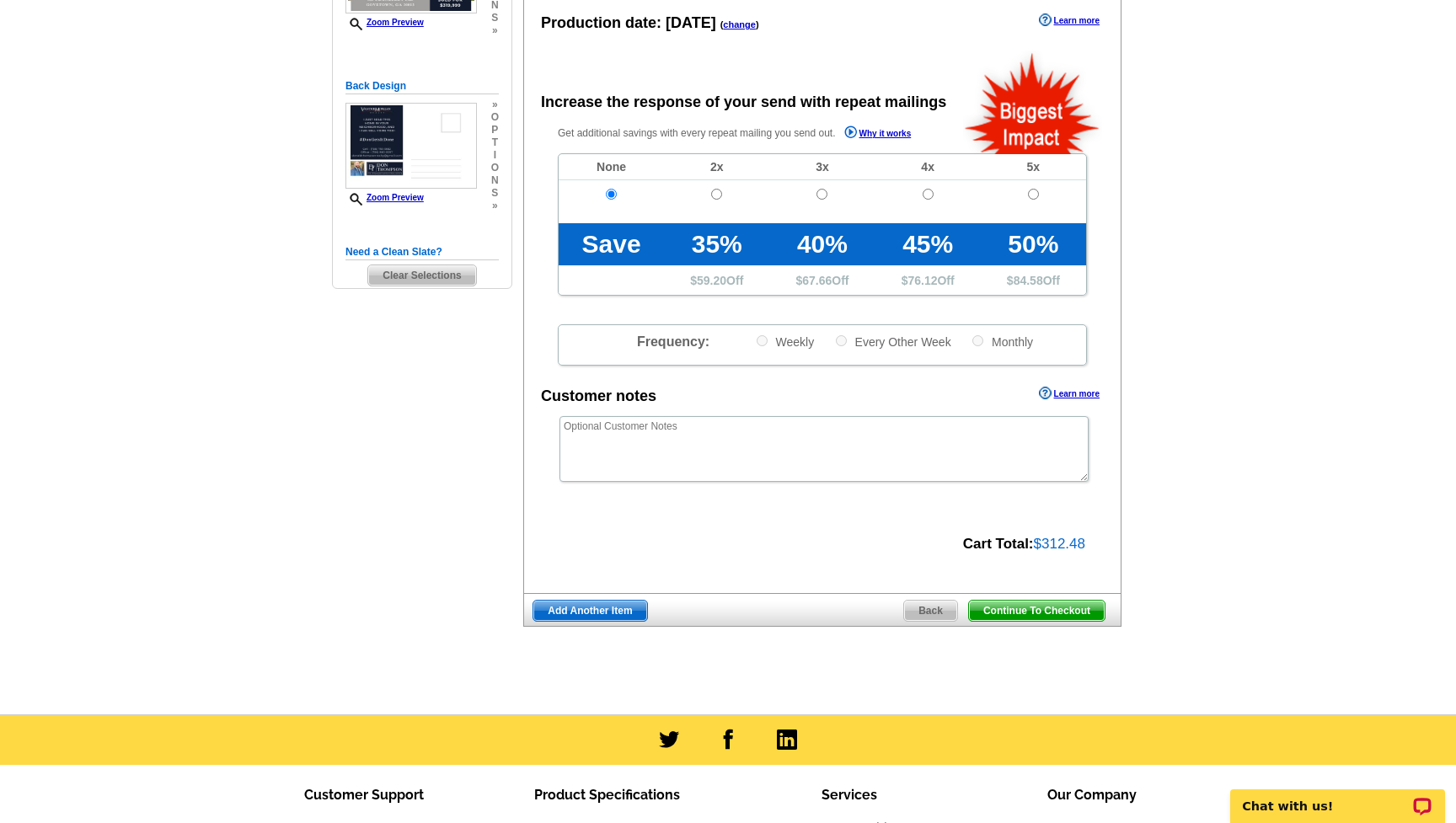
scroll to position [346, 0]
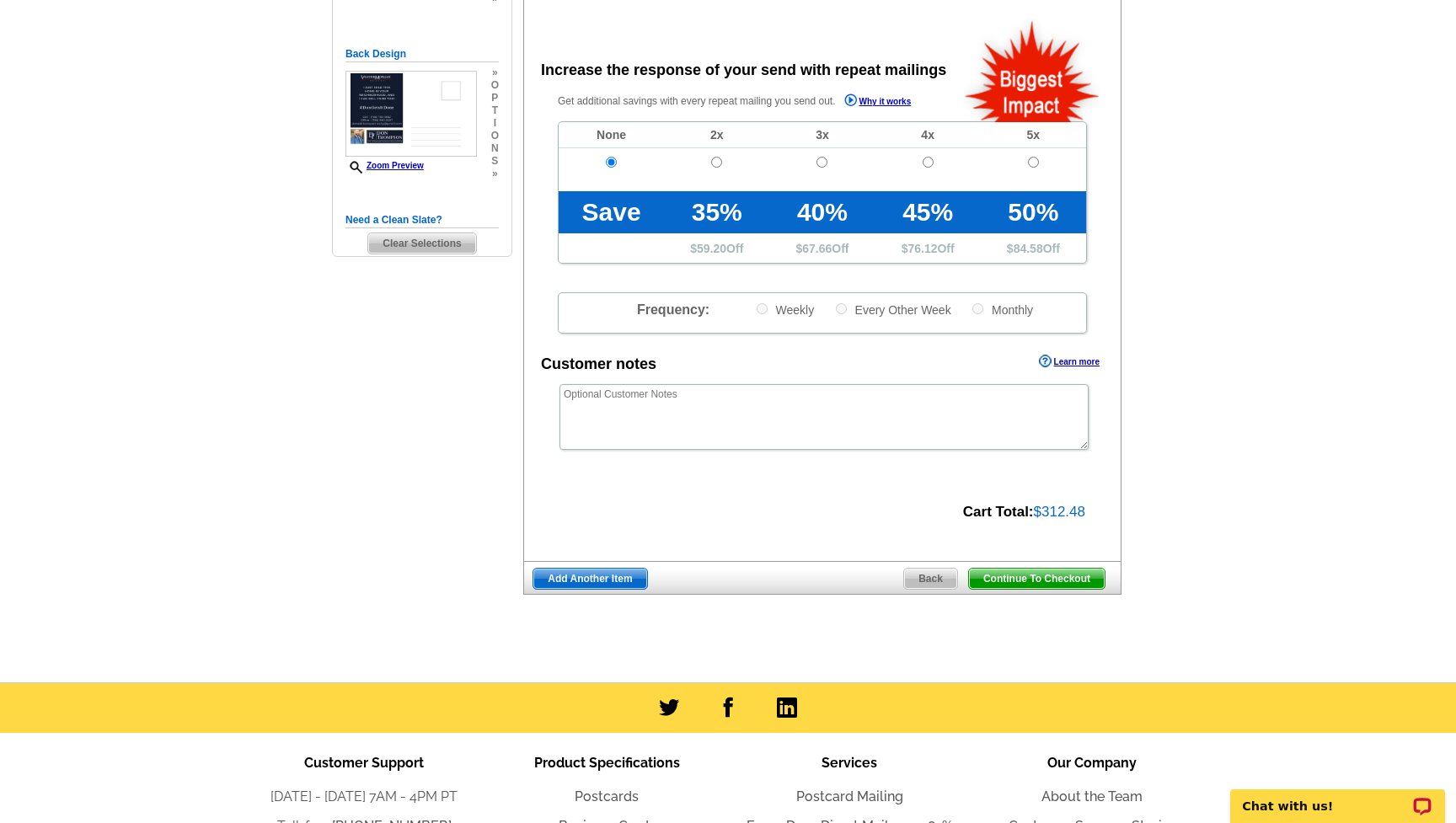
click at [1046, 575] on span "Continue To Checkout" at bounding box center [1037, 579] width 136 height 21
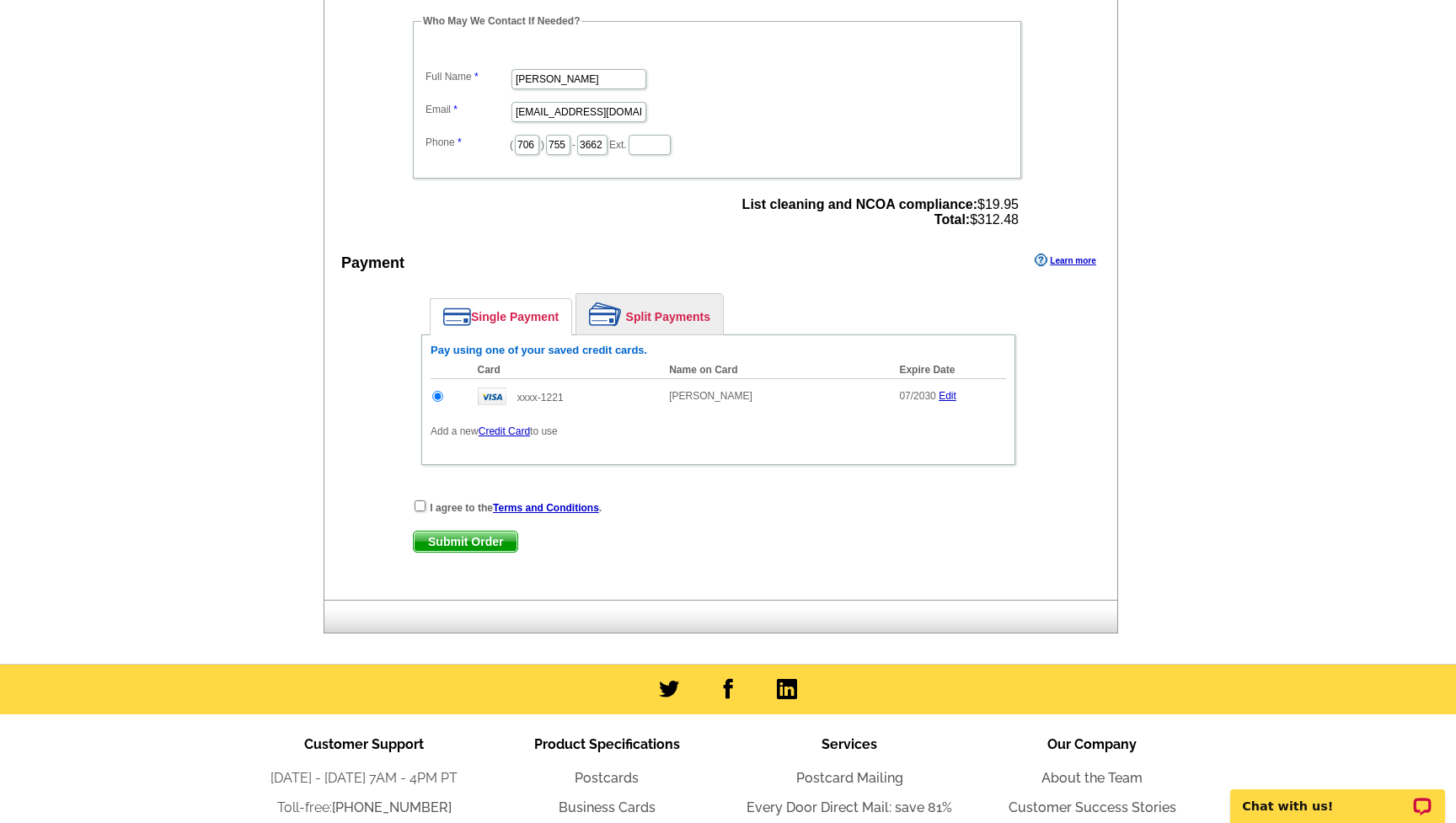
scroll to position [531, 0]
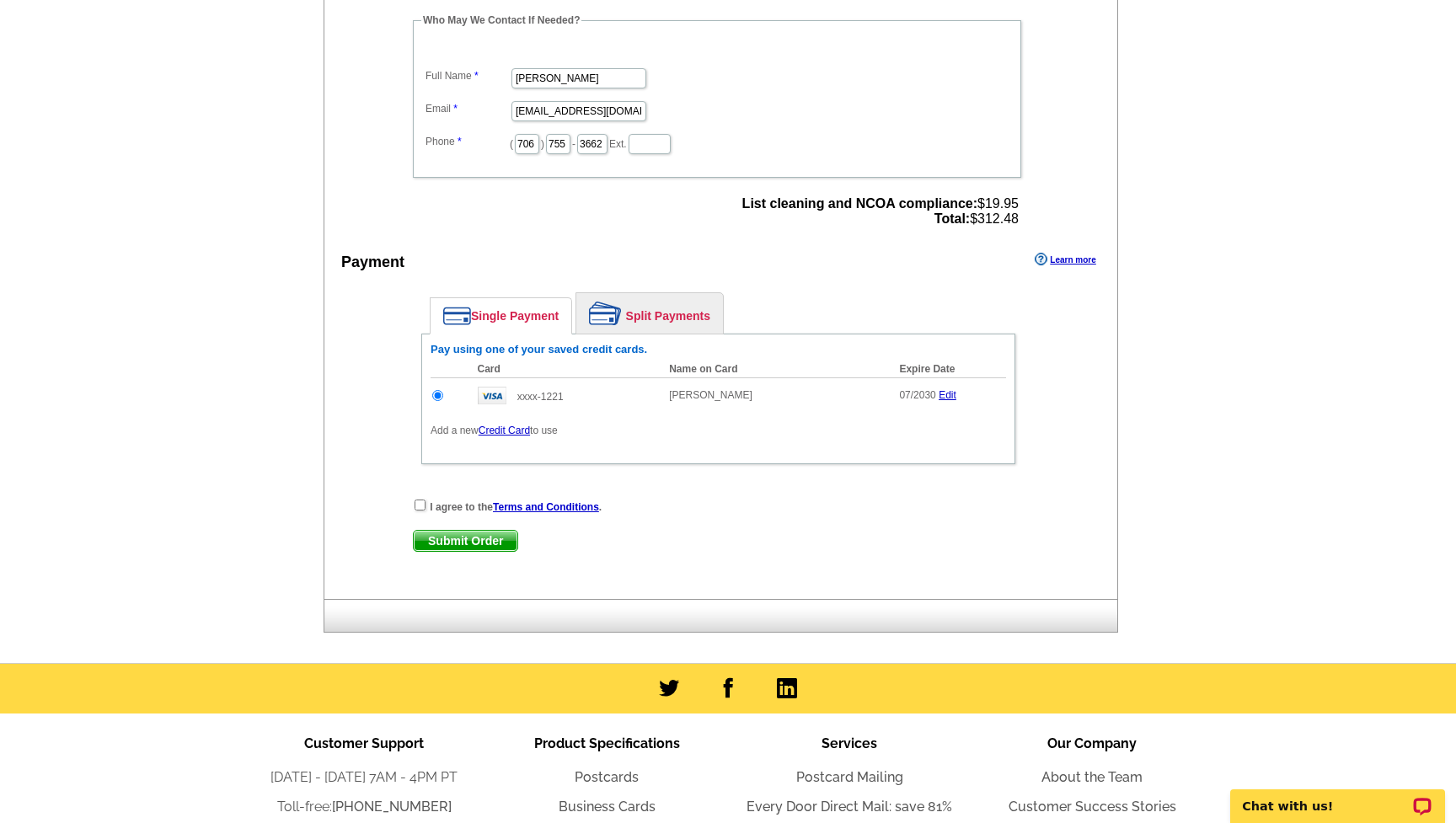
click at [421, 505] on input "checkbox" at bounding box center [419, 505] width 11 height 11
checkbox input "true"
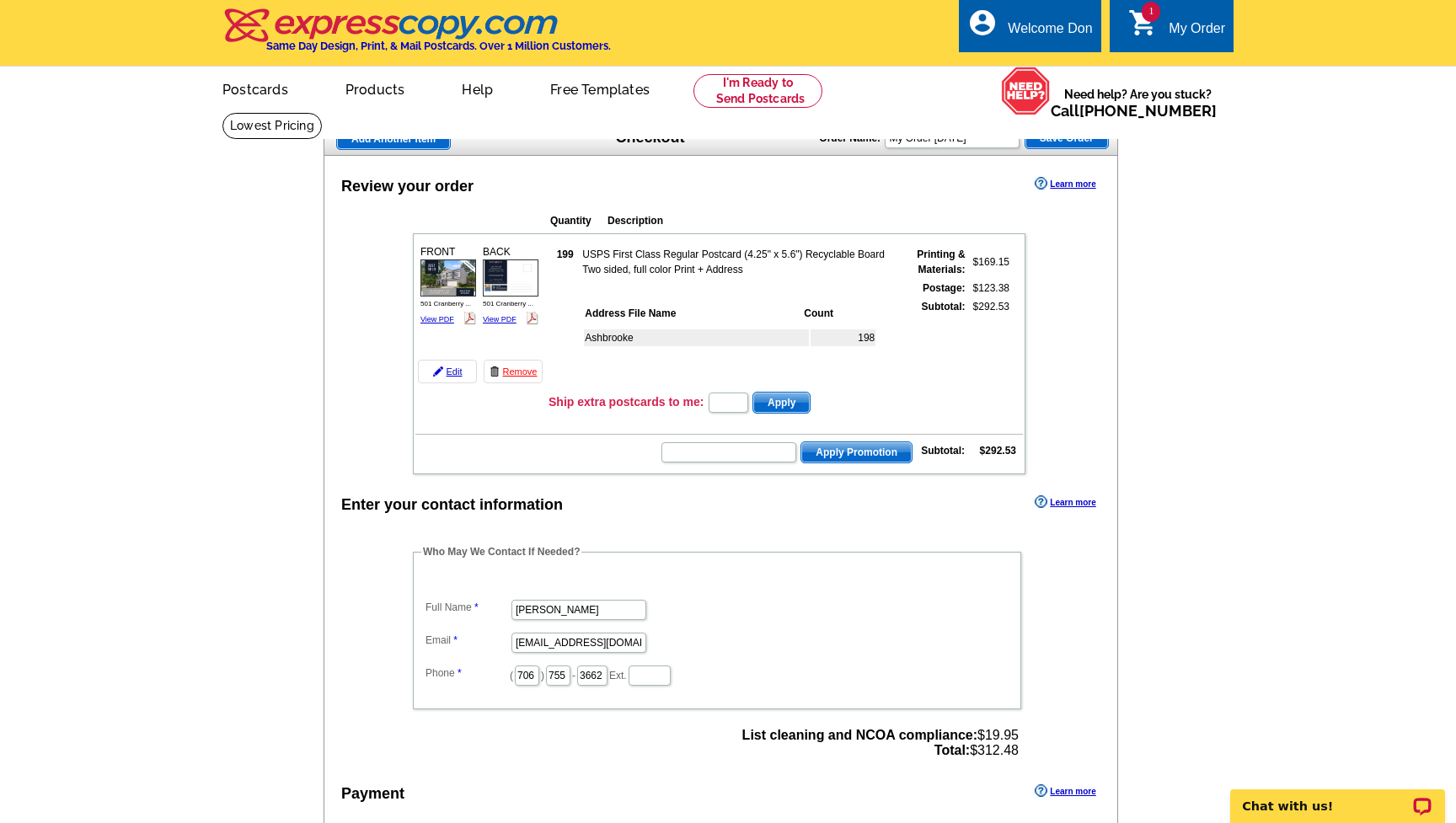
scroll to position [0, 0]
